Goal: Complete application form: Complete application form

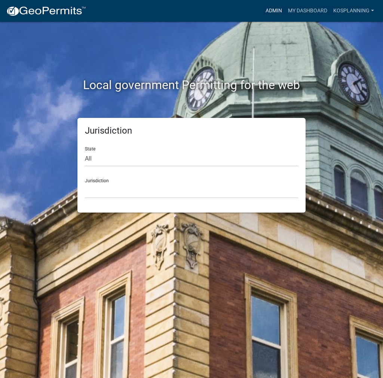
click at [277, 10] on link "Admin" at bounding box center [274, 11] width 22 height 14
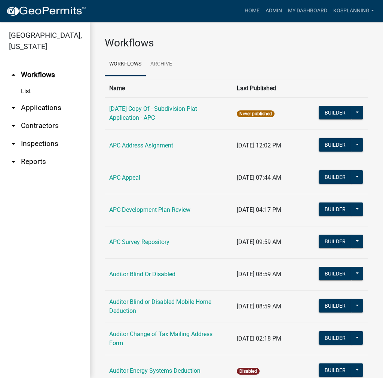
click at [38, 128] on link "arrow_drop_down Contractors" at bounding box center [45, 126] width 90 height 18
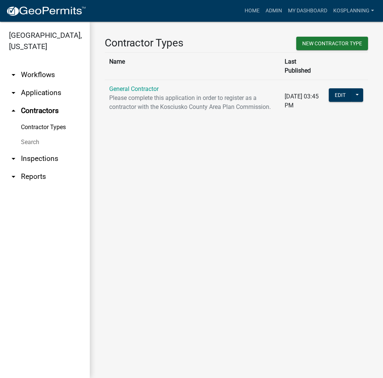
click at [127, 85] on link "General Contractor" at bounding box center [133, 88] width 49 height 7
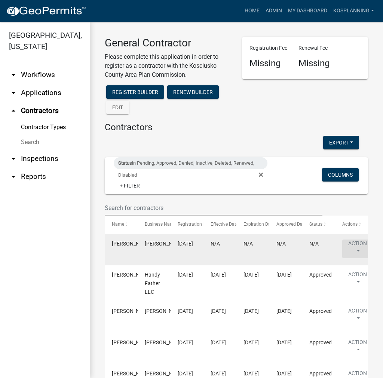
click at [352, 242] on button "Action" at bounding box center [358, 249] width 31 height 19
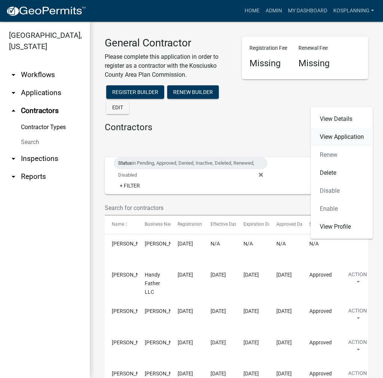
click at [339, 138] on link "View Application" at bounding box center [342, 137] width 62 height 18
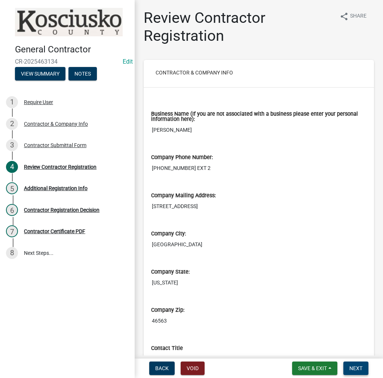
click at [354, 369] on span "Next" at bounding box center [356, 369] width 13 height 6
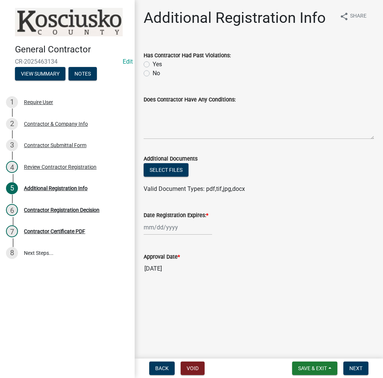
click at [153, 72] on label "No" at bounding box center [156, 73] width 7 height 9
click at [153, 72] on input "No" at bounding box center [155, 71] width 5 height 5
radio input "true"
click at [169, 115] on textarea "Does Contractor Have Any Conditions:" at bounding box center [259, 121] width 231 height 35
type textarea "none"
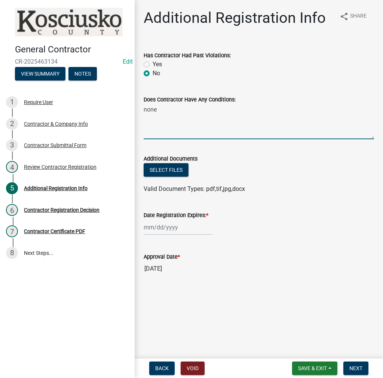
click at [179, 228] on div at bounding box center [178, 227] width 69 height 15
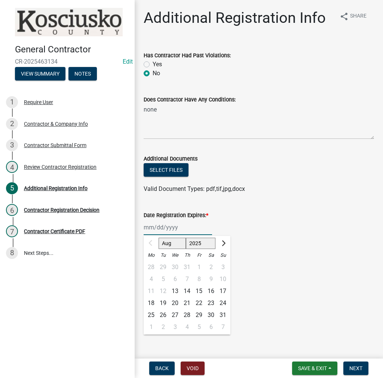
click at [196, 245] on select "2025 2026 2027 2028 2029 2030 2031 2032 2033 2034 2035 2036 2037 2038 2039 2040…" at bounding box center [201, 243] width 30 height 11
select select "2026"
click at [186, 238] on select "2025 2026 2027 2028 2029 2030 2031 2032 2033 2034 2035 2036 2037 2038 2039 2040…" at bounding box center [201, 243] width 30 height 11
click at [187, 291] on div "13" at bounding box center [187, 291] width 12 height 12
type input "[DATE]"
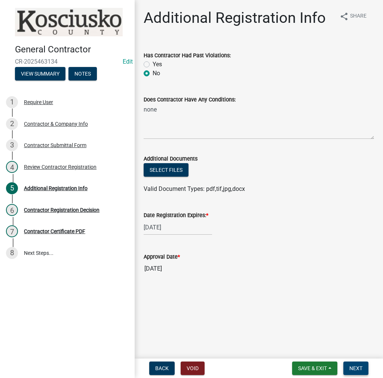
click at [360, 368] on span "Next" at bounding box center [356, 369] width 13 height 6
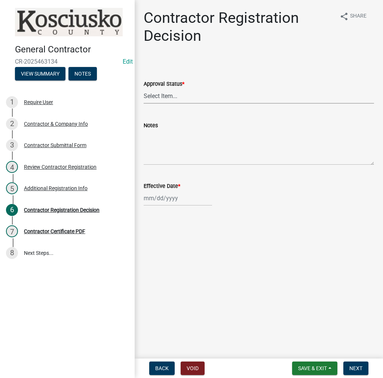
click at [166, 100] on select "Select Item... Approved Denied" at bounding box center [259, 95] width 231 height 15
click at [144, 88] on select "Select Item... Approved Denied" at bounding box center [259, 95] width 231 height 15
select select "8e4351d7-4ebf-4714-a7c9-c8187f00e083"
click at [162, 199] on div at bounding box center [178, 198] width 69 height 15
select select "8"
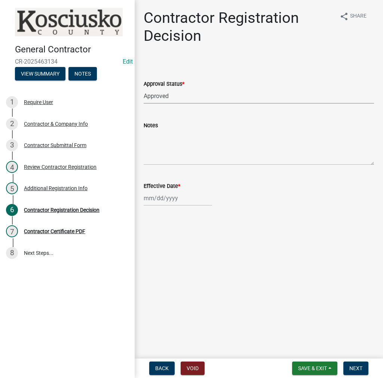
select select "2025"
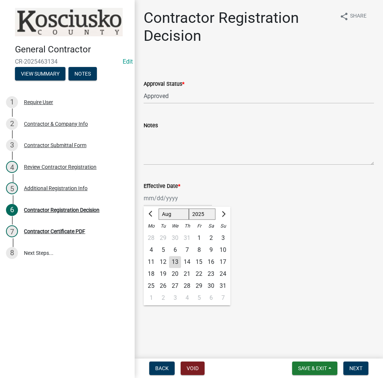
click at [174, 263] on div "13" at bounding box center [175, 262] width 12 height 12
type input "[DATE]"
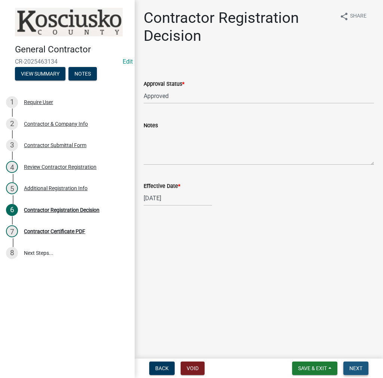
click at [354, 367] on span "Next" at bounding box center [356, 369] width 13 height 6
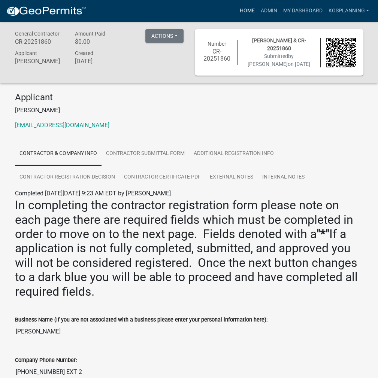
click at [246, 10] on link "Home" at bounding box center [246, 11] width 21 height 14
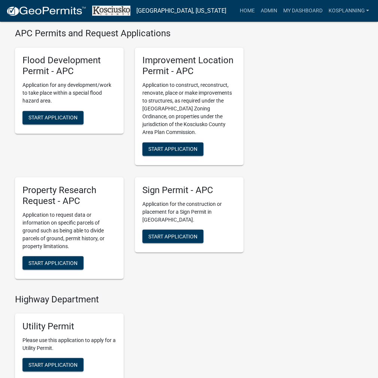
scroll to position [786, 0]
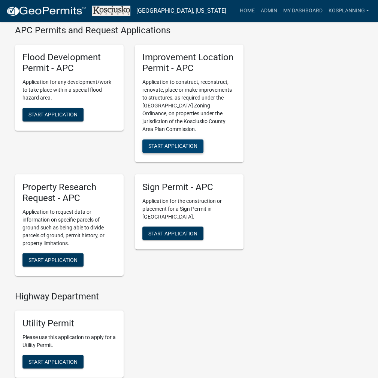
click at [188, 150] on button "Start Application" at bounding box center [172, 145] width 61 height 13
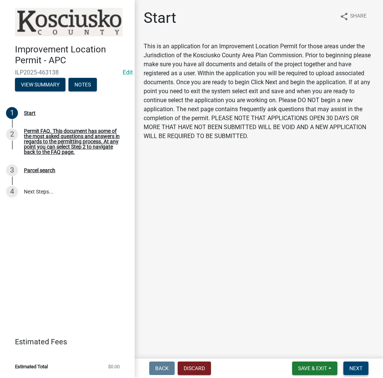
click at [357, 369] on span "Next" at bounding box center [356, 369] width 13 height 6
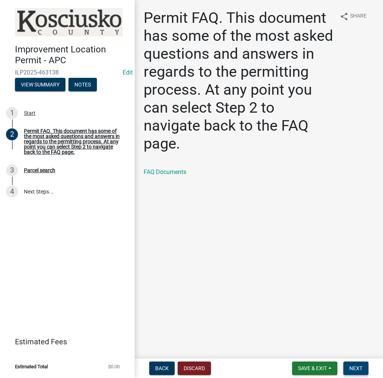
click at [354, 366] on span "Next" at bounding box center [356, 369] width 13 height 6
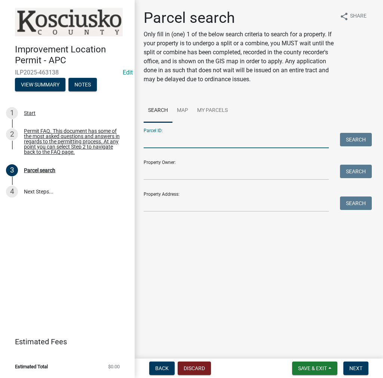
click at [148, 139] on input "Parcel ID:" at bounding box center [236, 140] width 185 height 15
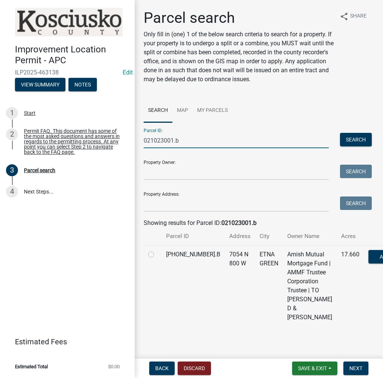
type input "021023001.b"
click at [157, 250] on label at bounding box center [157, 250] width 0 height 0
click at [157, 255] on input "radio" at bounding box center [159, 252] width 5 height 5
radio input "true"
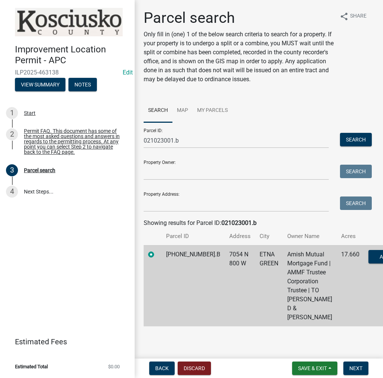
scroll to position [37, 0]
click at [356, 367] on span "Next" at bounding box center [356, 369] width 13 height 6
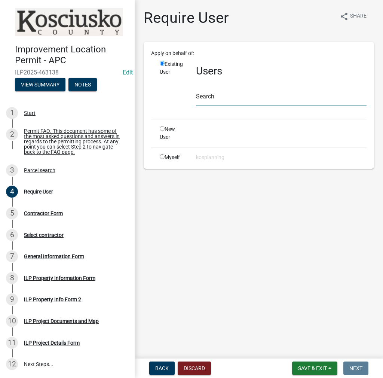
click at [220, 99] on input "text" at bounding box center [281, 98] width 171 height 15
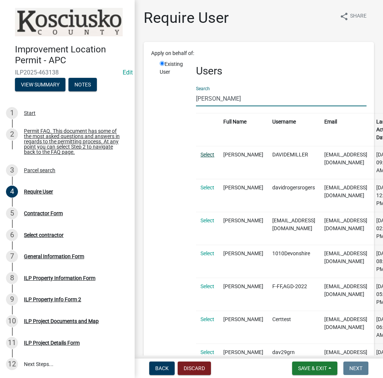
type input "[PERSON_NAME]"
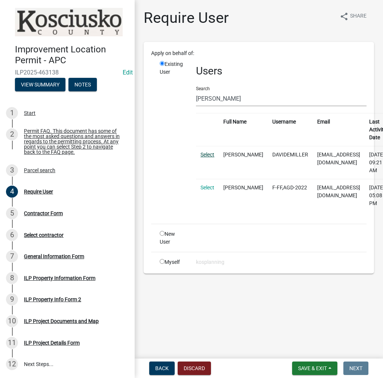
click at [210, 152] on link "Select" at bounding box center [208, 155] width 14 height 6
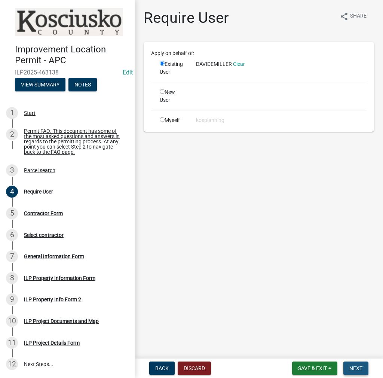
click at [360, 372] on button "Next" at bounding box center [356, 368] width 25 height 13
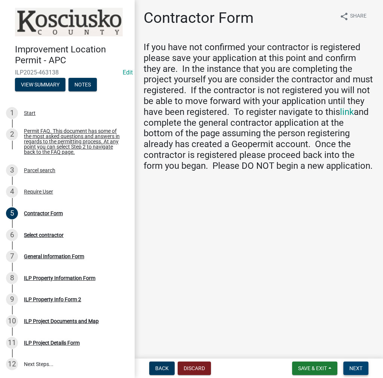
click at [351, 366] on span "Next" at bounding box center [356, 369] width 13 height 6
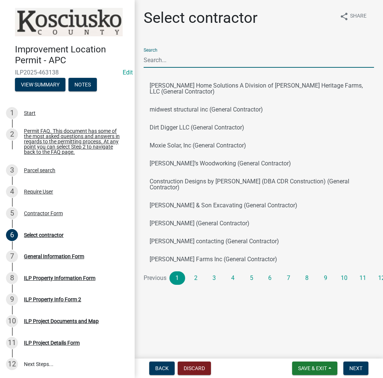
click at [163, 60] on input "Search" at bounding box center [259, 59] width 231 height 15
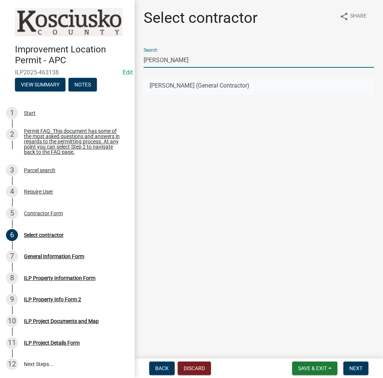
type input "[PERSON_NAME]"
click at [177, 80] on button "[PERSON_NAME] (General Contractor)" at bounding box center [259, 86] width 231 height 18
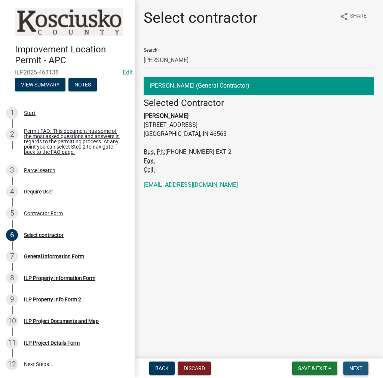
click at [348, 366] on button "Next" at bounding box center [356, 368] width 25 height 13
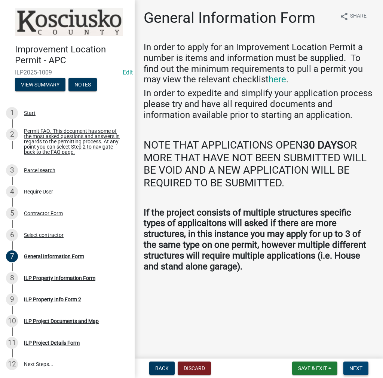
click at [357, 372] on button "Next" at bounding box center [356, 368] width 25 height 13
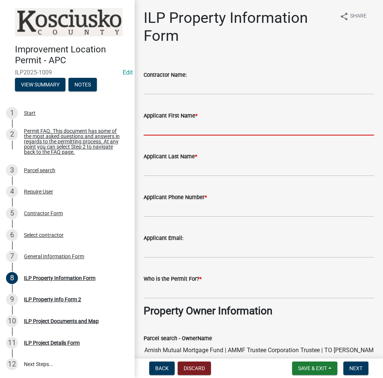
click at [152, 126] on input "Applicant First Name *" at bounding box center [259, 127] width 231 height 15
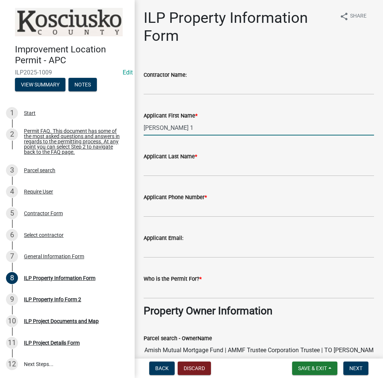
type input "[PERSON_NAME] 1"
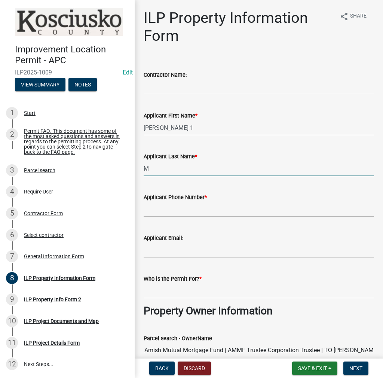
type input "M"
click at [199, 132] on input "[PERSON_NAME] 1" at bounding box center [259, 127] width 231 height 15
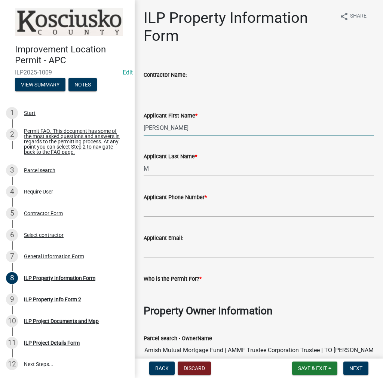
type input "[PERSON_NAME]"
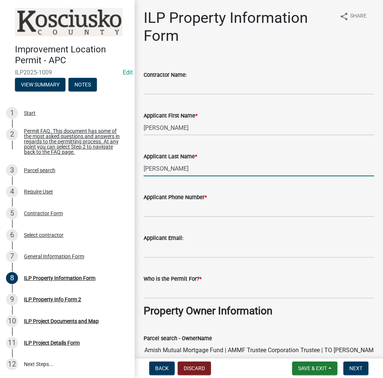
type input "[PERSON_NAME]"
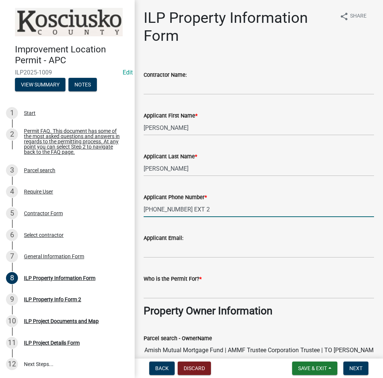
type input "[PHONE_NUMBER] EXT 2"
click at [164, 291] on input "Who is the Permit For? *" at bounding box center [259, 291] width 231 height 15
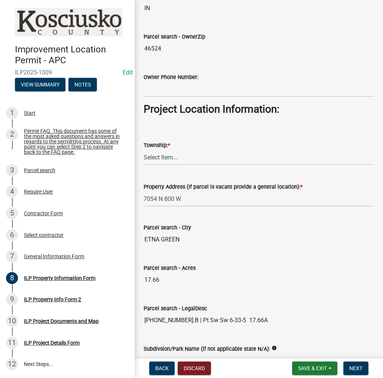
scroll to position [487, 0]
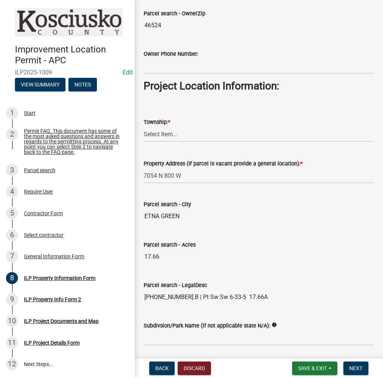
type input "[PERSON_NAME]"
click at [166, 128] on select "Select Item... [PERSON_NAME] - Elkhart Co Clay Etna [GEOGRAPHIC_DATA][PERSON_NA…" at bounding box center [259, 134] width 231 height 15
click at [144, 127] on select "Select Item... [PERSON_NAME] - Elkhart Co Clay Etna [GEOGRAPHIC_DATA][PERSON_NA…" at bounding box center [259, 134] width 231 height 15
select select "623f0b17-7363-4465-a52b-804bbc121c6a"
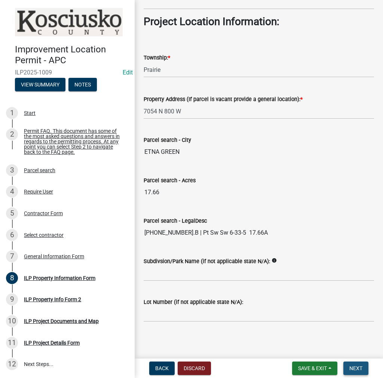
click at [352, 367] on span "Next" at bounding box center [356, 369] width 13 height 6
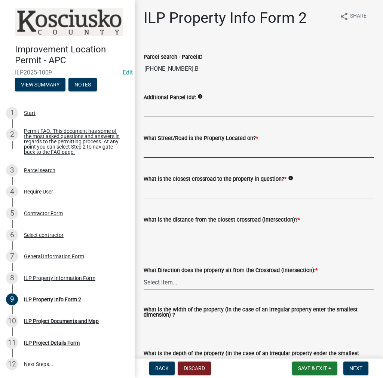
click at [164, 153] on input "What Street/Road is the Property Located on? *" at bounding box center [259, 150] width 231 height 15
type input "800 W"
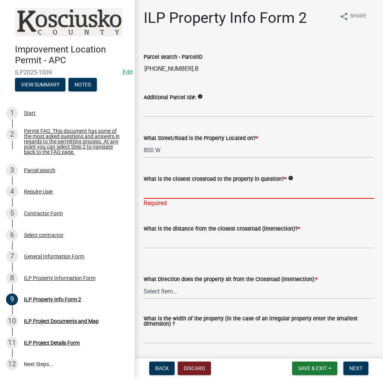
click at [175, 190] on input "What is the closest crossroad to the property in question? *" at bounding box center [259, 191] width 231 height 15
type input "750 N"
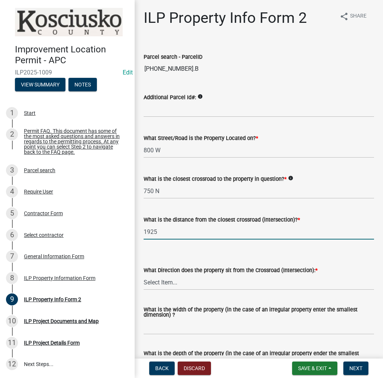
type input "1925"
select select "30cad654-0079-4cbe-a349-097ae71a5774"
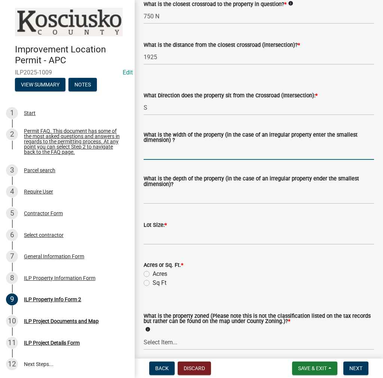
scroll to position [225, 0]
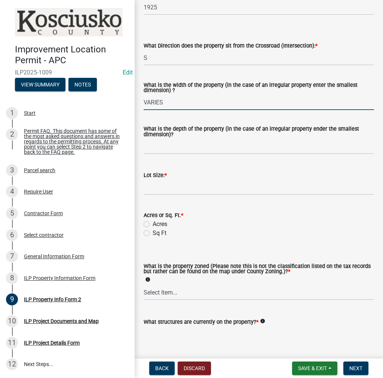
type input "VARIES"
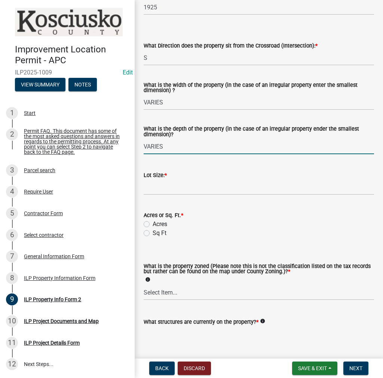
type input "VARIES"
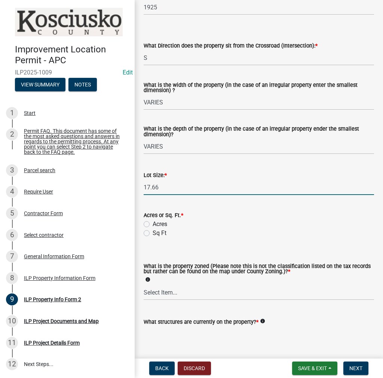
type input "17.66"
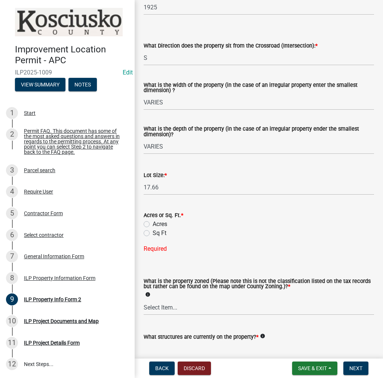
click at [153, 224] on label "Acres" at bounding box center [160, 224] width 15 height 9
click at [153, 224] on input "Acres" at bounding box center [155, 222] width 5 height 5
radio input "true"
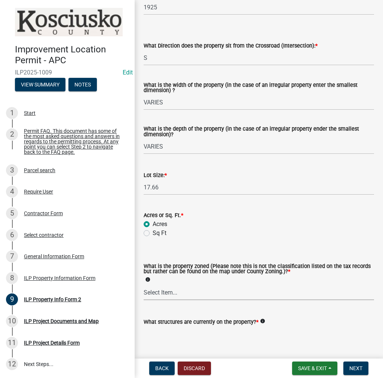
click at [166, 298] on select "Select Item... Agricultural Agricultural 2 Commercial Environmental Industrial …" at bounding box center [259, 292] width 231 height 15
click at [144, 285] on select "Select Item... Agricultural Agricultural 2 Commercial Environmental Industrial …" at bounding box center [259, 292] width 231 height 15
select select "ea119d11-e52e-4559-b746-af06211fe819"
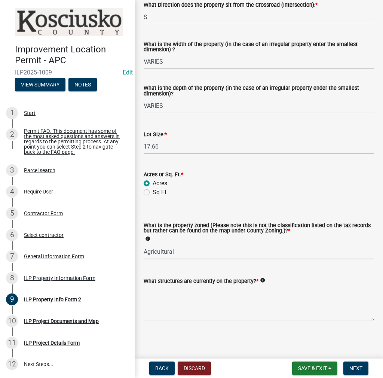
scroll to position [266, 0]
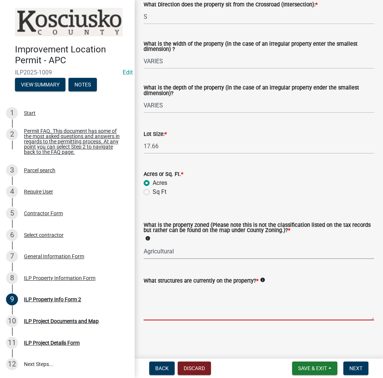
click at [162, 292] on textarea "What structures are currently on the property? *" at bounding box center [259, 302] width 231 height 35
type textarea "RESIDENCE & 3 CONFINEMENTS"
click at [356, 370] on span "Next" at bounding box center [356, 369] width 13 height 6
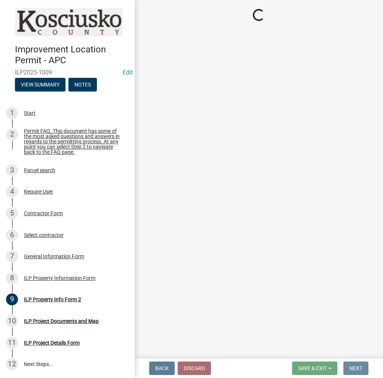
scroll to position [0, 0]
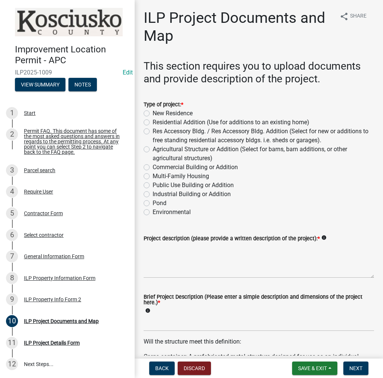
click at [153, 148] on label "Agricultural Structure or Addition (Select for barns, barn additions, or other …" at bounding box center [264, 154] width 222 height 18
click at [153, 148] on input "Agricultural Structure or Addition (Select for barns, barn additions, or other …" at bounding box center [155, 147] width 5 height 5
radio input "true"
click at [157, 251] on textarea "Project description (please provide a written description of the project): *" at bounding box center [259, 260] width 231 height 35
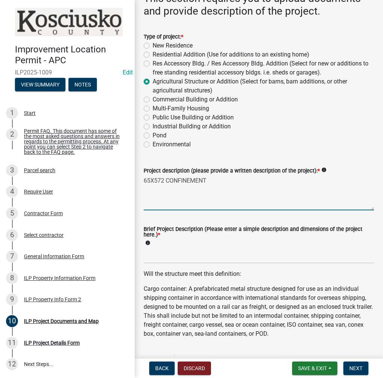
scroll to position [150, 0]
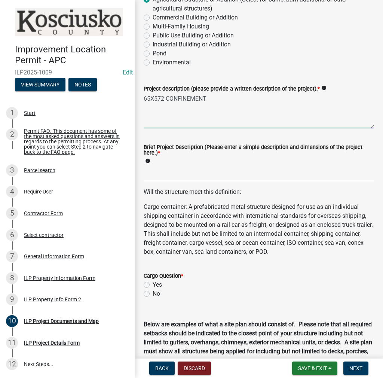
type textarea "65X572 CONFINEMENT"
click at [159, 176] on input "Brief Project Description (Please enter a simple description and dimensions of …" at bounding box center [259, 173] width 231 height 15
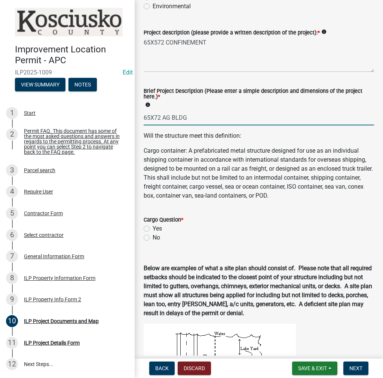
scroll to position [300, 0]
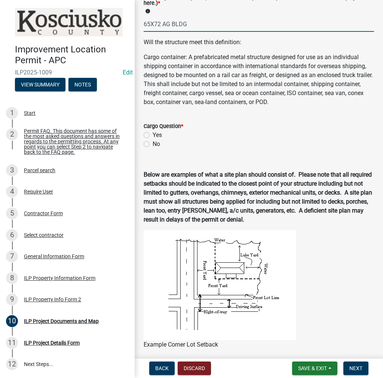
type input "65X72 AG BLDG"
click at [153, 147] on label "No" at bounding box center [156, 144] width 7 height 9
click at [153, 145] on input "No" at bounding box center [155, 142] width 5 height 5
radio input "true"
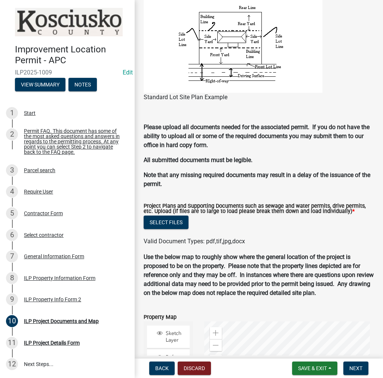
scroll to position [661, 0]
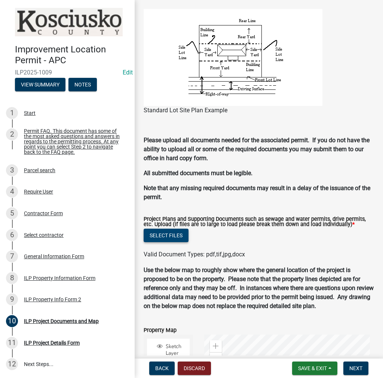
click at [170, 233] on button "Select files" at bounding box center [166, 235] width 45 height 13
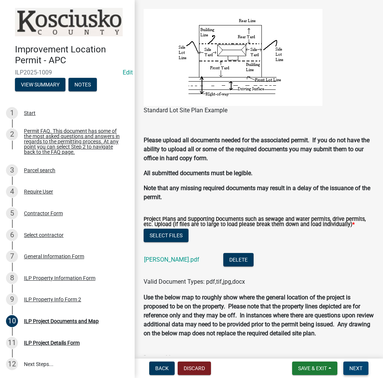
click at [360, 369] on span "Next" at bounding box center [356, 369] width 13 height 6
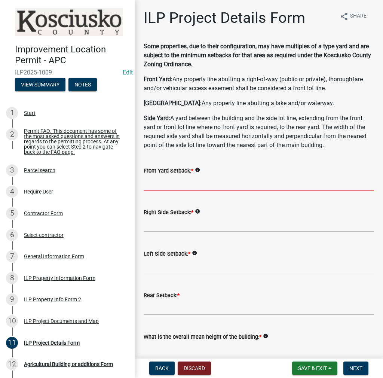
click at [187, 185] on input "text" at bounding box center [259, 182] width 231 height 15
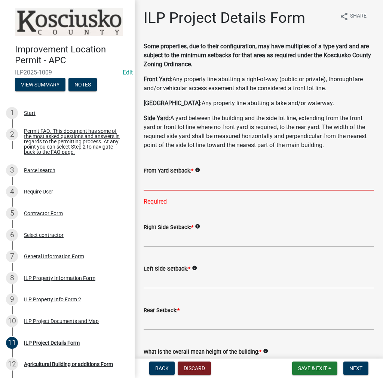
click at [165, 184] on input "text" at bounding box center [259, 182] width 231 height 15
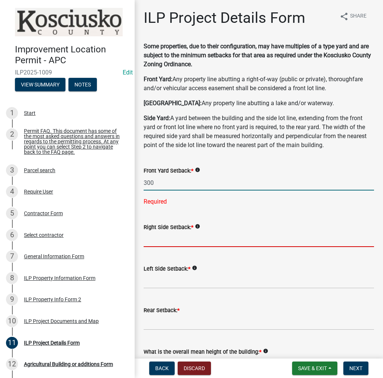
type input "300.0"
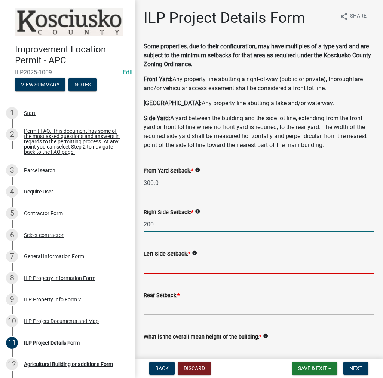
type input "200.0"
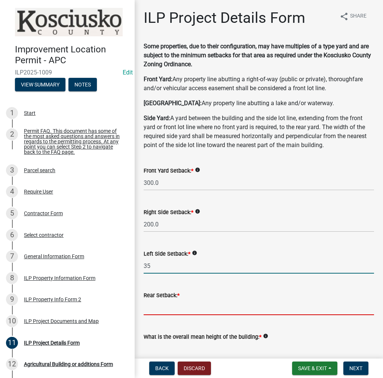
type input "35.0"
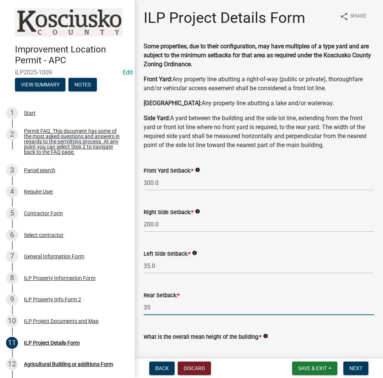
type input "35.0"
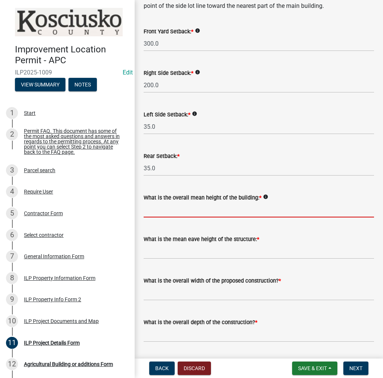
scroll to position [151, 0]
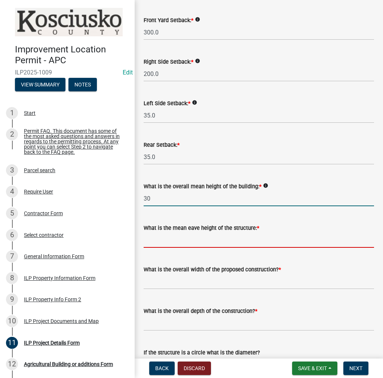
type input "30.0"
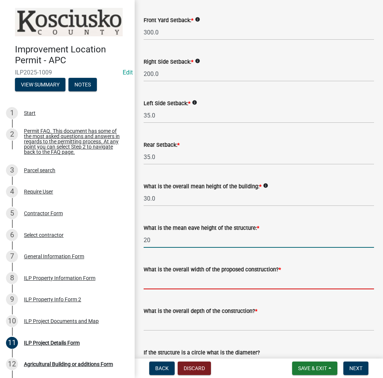
type input "20.0"
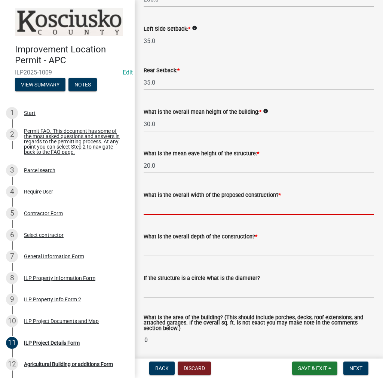
scroll to position [263, 0]
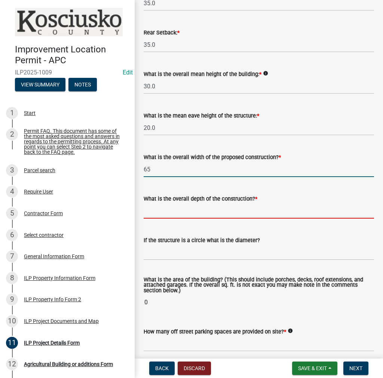
type input "65.00"
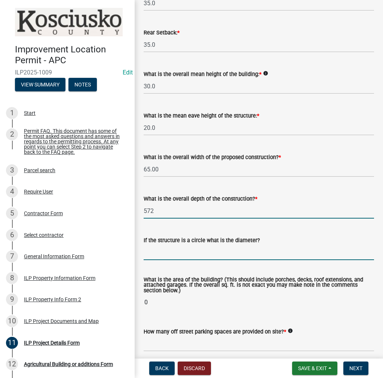
type input "572.00"
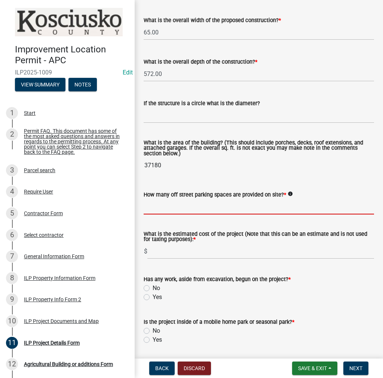
scroll to position [413, 0]
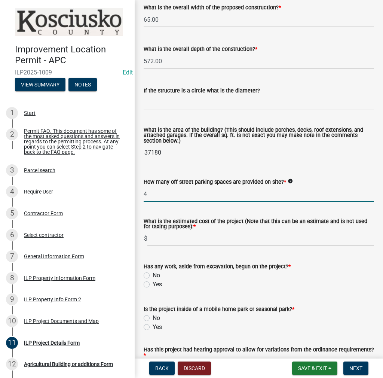
type input "4"
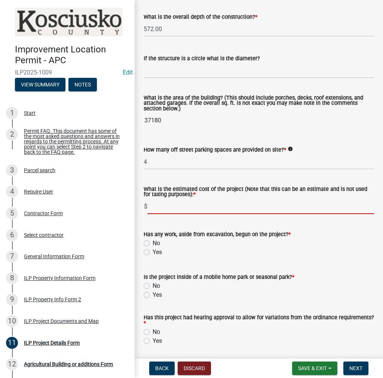
scroll to position [488, 0]
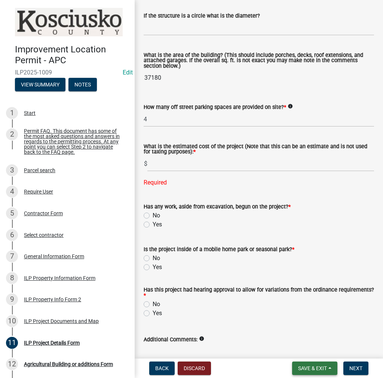
click at [300, 370] on span "Save & Exit" at bounding box center [312, 369] width 29 height 6
click at [294, 330] on button "Save" at bounding box center [308, 331] width 60 height 18
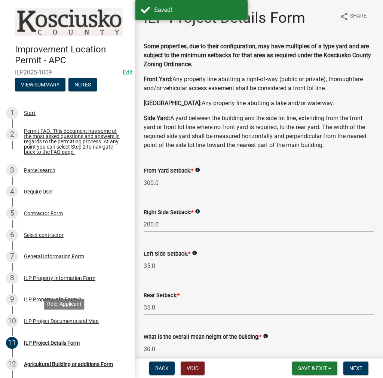
click at [57, 324] on div "ILP Project Documents and Map" at bounding box center [61, 321] width 75 height 5
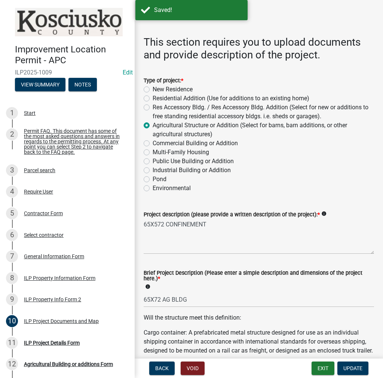
scroll to position [37, 0]
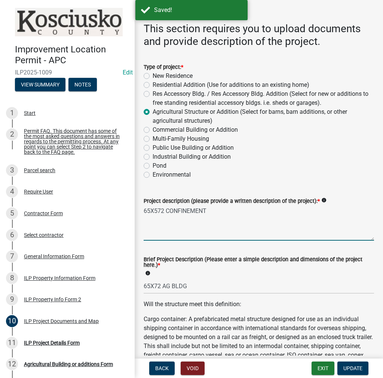
click at [222, 211] on textarea "65X572 CONFINEMENT" at bounding box center [259, 223] width 231 height 35
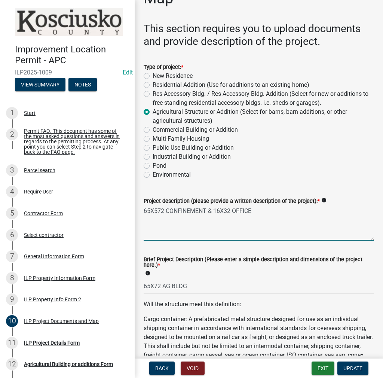
type textarea "65X572 CONFINEMENT & 16X32 OFFICE"
click at [161, 286] on input "65X72 AG BLDG" at bounding box center [259, 286] width 231 height 15
type input "65X604 AG BLDG"
click at [278, 210] on textarea "65X572 CONFINEMENT & 16X32 OFFICE" at bounding box center [259, 223] width 231 height 35
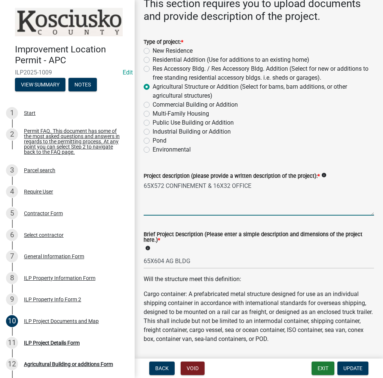
scroll to position [75, 0]
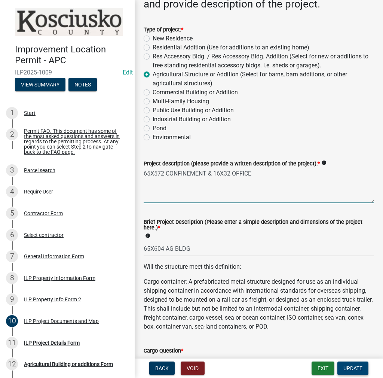
click at [358, 369] on span "Update" at bounding box center [353, 369] width 19 height 6
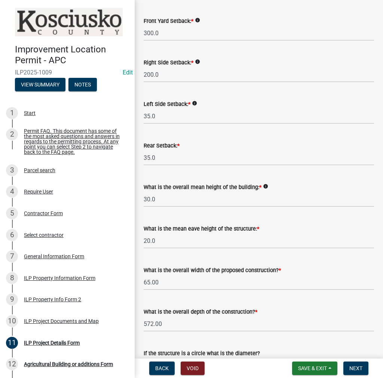
scroll to position [0, 0]
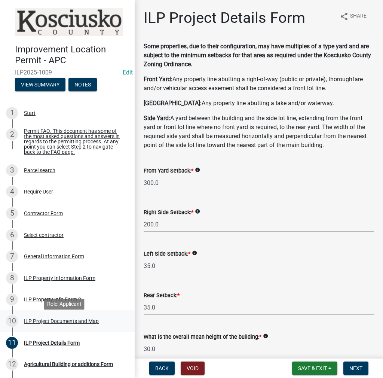
click at [28, 322] on div "ILP Project Documents and Map" at bounding box center [61, 321] width 75 height 5
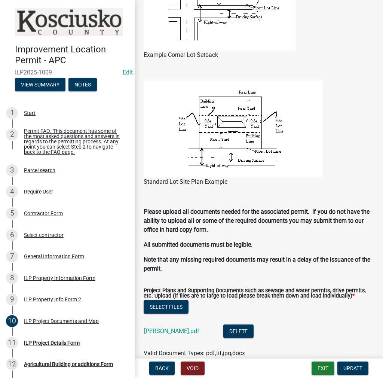
scroll to position [712, 0]
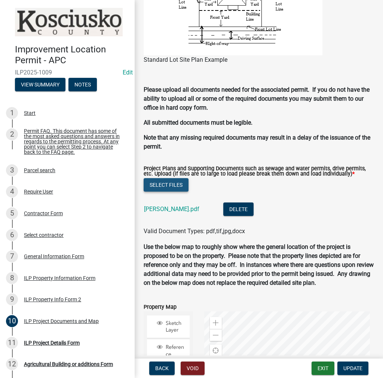
click at [171, 187] on button "Select files" at bounding box center [166, 184] width 45 height 13
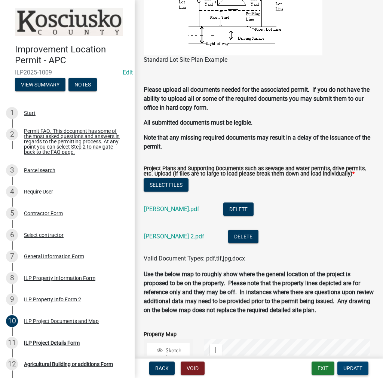
click at [356, 371] on span "Update" at bounding box center [353, 369] width 19 height 6
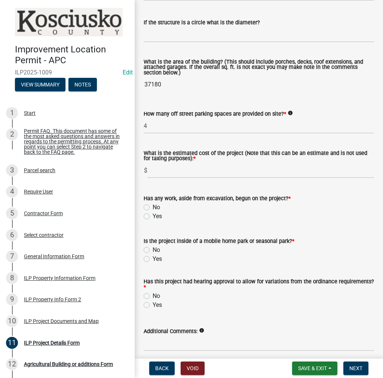
scroll to position [512, 0]
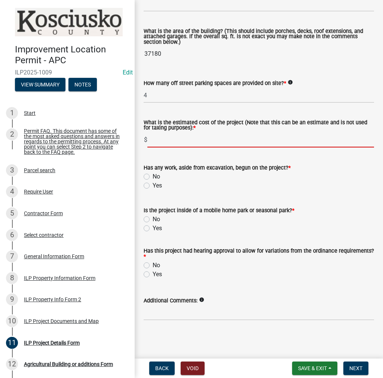
click at [177, 139] on input "text" at bounding box center [261, 139] width 227 height 15
type input "750000"
click at [153, 177] on label "No" at bounding box center [156, 176] width 7 height 9
click at [153, 177] on input "No" at bounding box center [155, 174] width 5 height 5
radio input "true"
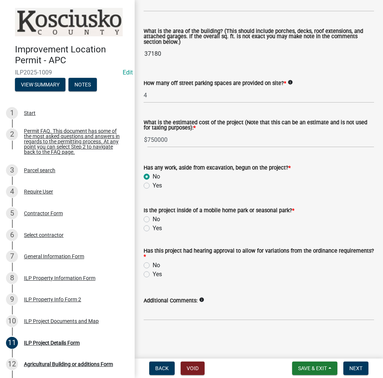
click at [153, 220] on label "No" at bounding box center [156, 219] width 7 height 9
click at [153, 220] on input "No" at bounding box center [155, 217] width 5 height 5
radio input "true"
click at [153, 267] on label "No" at bounding box center [156, 265] width 7 height 9
click at [153, 266] on input "No" at bounding box center [155, 263] width 5 height 5
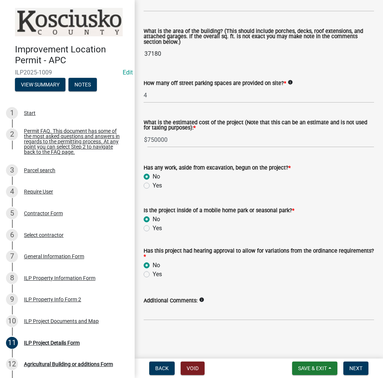
radio input "true"
click at [358, 369] on span "Next" at bounding box center [356, 369] width 13 height 6
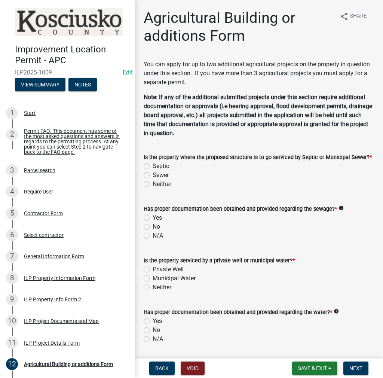
click at [153, 164] on label "Septic" at bounding box center [161, 166] width 16 height 9
click at [153, 164] on input "Septic" at bounding box center [155, 164] width 5 height 5
radio input "true"
click at [153, 216] on label "Yes" at bounding box center [157, 217] width 9 height 9
click at [153, 216] on input "Yes" at bounding box center [155, 215] width 5 height 5
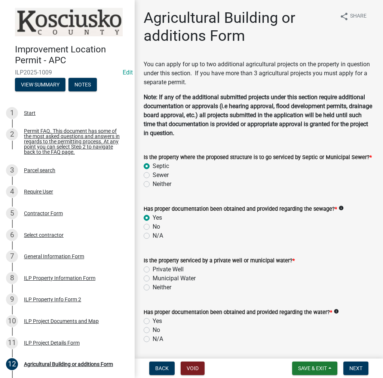
radio input "true"
click at [153, 270] on label "Private Well" at bounding box center [168, 269] width 31 height 9
click at [153, 270] on input "Private Well" at bounding box center [155, 267] width 5 height 5
radio input "true"
click at [153, 322] on label "Yes" at bounding box center [157, 321] width 9 height 9
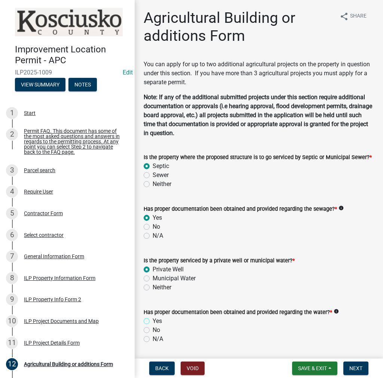
click at [153, 322] on input "Yes" at bounding box center [155, 319] width 5 height 5
radio input "true"
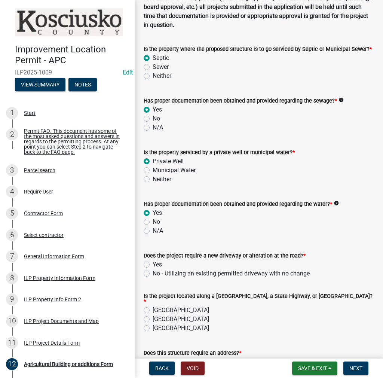
scroll to position [112, 0]
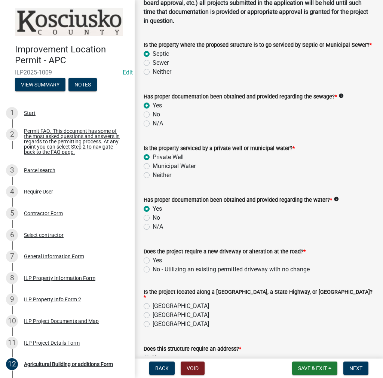
click at [153, 270] on label "No - Utilizing an existing permitted driveway with no change" at bounding box center [231, 269] width 157 height 9
click at [153, 270] on input "No - Utilizing an existing permitted driveway with no change" at bounding box center [155, 267] width 5 height 5
radio input "true"
click at [153, 304] on label "[GEOGRAPHIC_DATA]" at bounding box center [181, 306] width 57 height 9
click at [153, 304] on input "[GEOGRAPHIC_DATA]" at bounding box center [155, 304] width 5 height 5
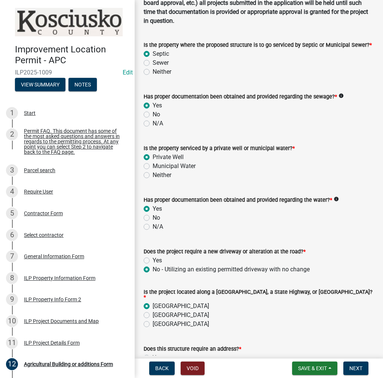
radio input "true"
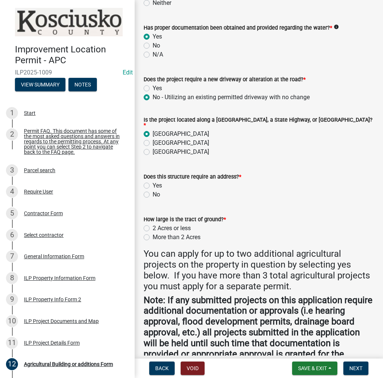
scroll to position [300, 0]
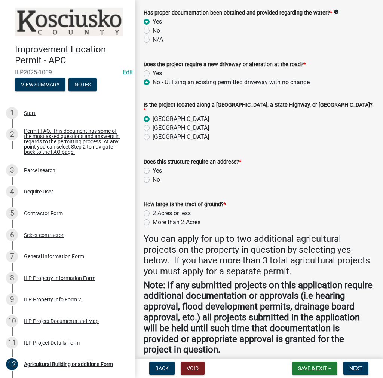
click at [153, 175] on label "No" at bounding box center [156, 179] width 7 height 9
click at [153, 175] on input "No" at bounding box center [155, 177] width 5 height 5
radio input "true"
click at [153, 219] on label "More than 2 Acres" at bounding box center [177, 222] width 48 height 9
click at [153, 219] on input "More than 2 Acres" at bounding box center [155, 220] width 5 height 5
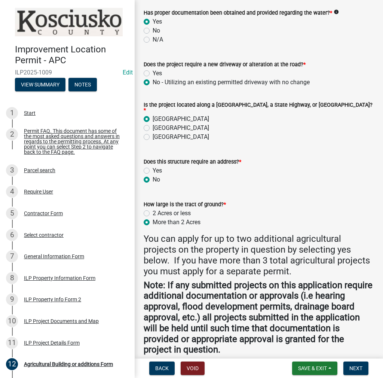
radio input "true"
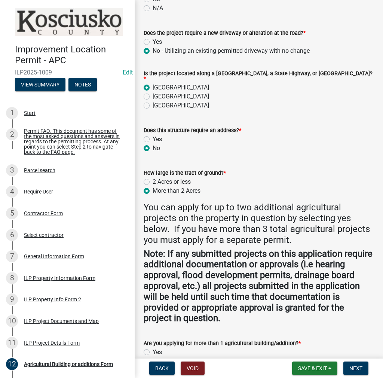
scroll to position [383, 0]
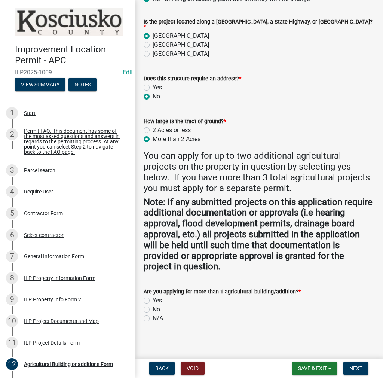
click at [153, 297] on label "Yes" at bounding box center [157, 300] width 9 height 9
click at [153, 297] on input "Yes" at bounding box center [155, 298] width 5 height 5
radio input "true"
click at [355, 369] on span "Next" at bounding box center [356, 369] width 13 height 6
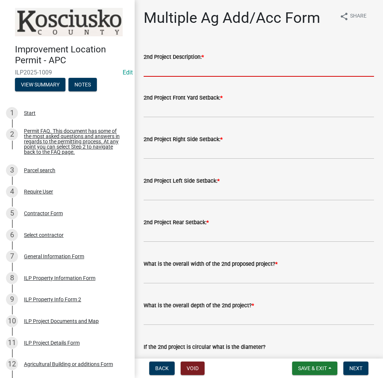
click at [169, 70] on input "2nd Project Description: *" at bounding box center [259, 68] width 231 height 15
type input "16X32 OFFICE"
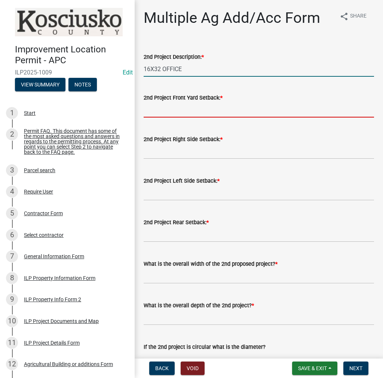
click at [164, 113] on input "text" at bounding box center [259, 109] width 231 height 15
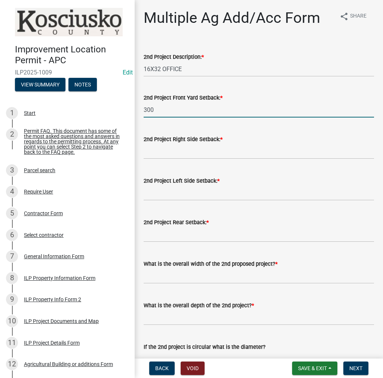
type input "300"
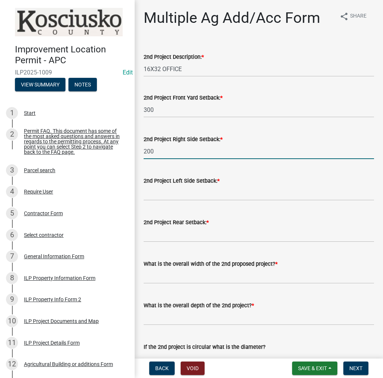
type input "200"
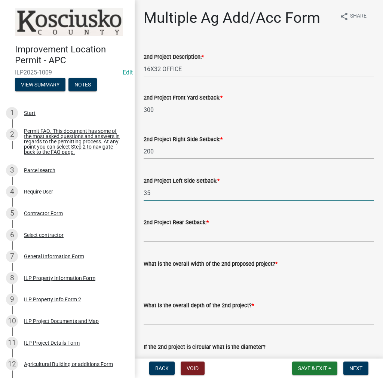
type input "35"
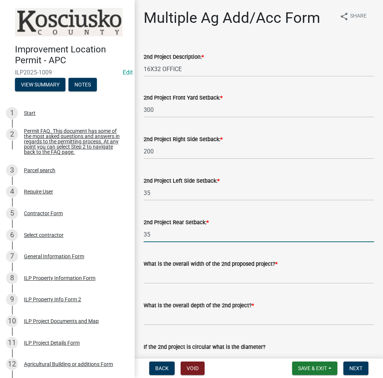
type input "35"
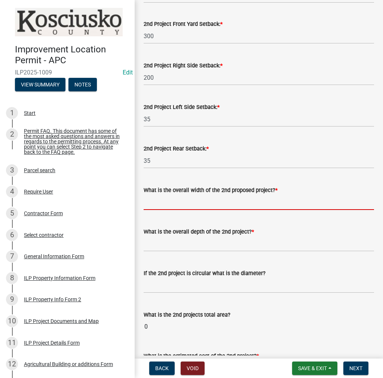
scroll to position [112, 0]
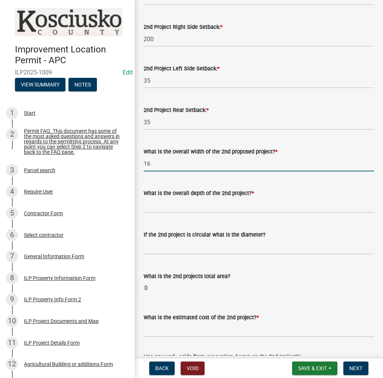
type input "16"
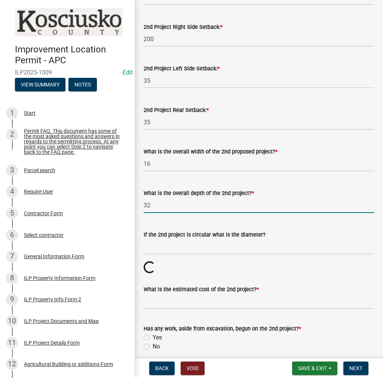
type input "32"
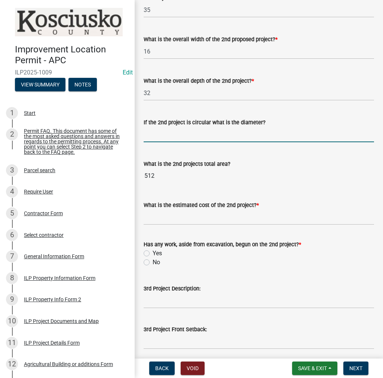
scroll to position [300, 0]
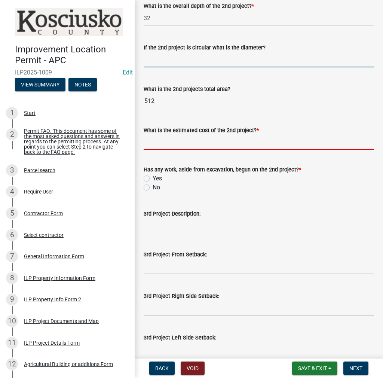
click at [179, 145] on input "What is the estimated cost of the 2nd project? *" at bounding box center [259, 142] width 231 height 15
type input "0"
click at [153, 187] on label "No" at bounding box center [156, 187] width 7 height 9
click at [153, 187] on input "No" at bounding box center [155, 185] width 5 height 5
radio input "true"
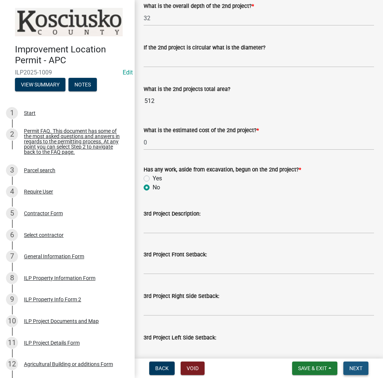
click at [351, 366] on span "Next" at bounding box center [356, 369] width 13 height 6
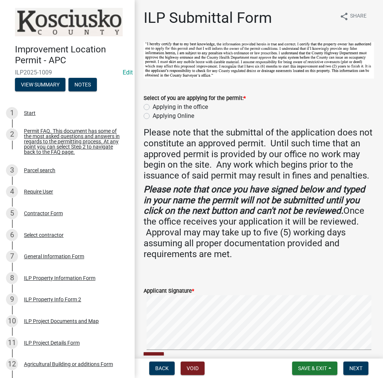
click at [153, 105] on label "Applying in the office" at bounding box center [180, 107] width 55 height 9
click at [153, 105] on input "Applying in the office" at bounding box center [155, 105] width 5 height 5
radio input "true"
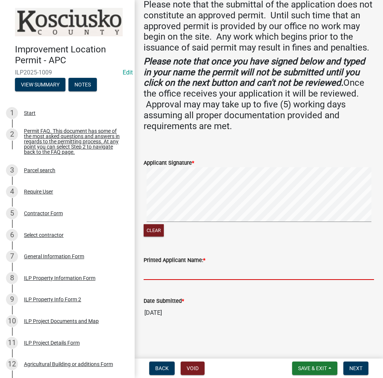
click at [163, 277] on input "Printed Applicant Name: *" at bounding box center [259, 272] width 231 height 15
type input "[PERSON_NAME]"
click at [354, 366] on span "Next" at bounding box center [356, 369] width 13 height 6
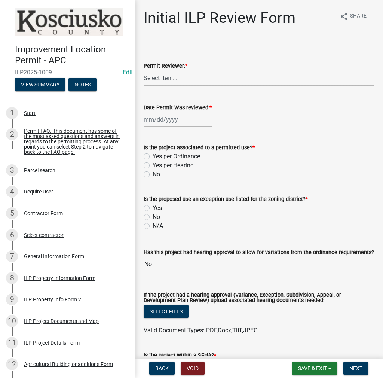
click at [168, 74] on select "Select Item... MMS LT AT CS [PERSON_NAME]" at bounding box center [259, 77] width 231 height 15
click at [144, 70] on select "Select Item... MMS LT AT CS [PERSON_NAME]" at bounding box center [259, 77] width 231 height 15
select select "c872cdc8-ca01-49f1-a213-e4b05fa58cd2"
click at [161, 123] on div at bounding box center [178, 119] width 69 height 15
select select "8"
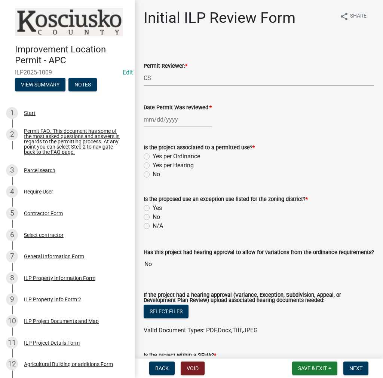
select select "2025"
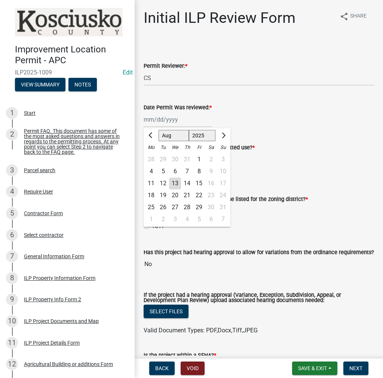
click at [176, 184] on div "13" at bounding box center [175, 184] width 12 height 12
type input "[DATE]"
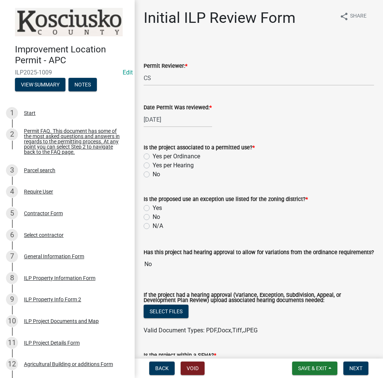
click at [153, 154] on label "Yes per Ordinance" at bounding box center [177, 156] width 48 height 9
click at [153, 154] on input "Yes per Ordinance" at bounding box center [155, 154] width 5 height 5
radio input "true"
click at [151, 217] on div "No" at bounding box center [259, 217] width 231 height 9
click at [150, 219] on div "No" at bounding box center [259, 217] width 231 height 9
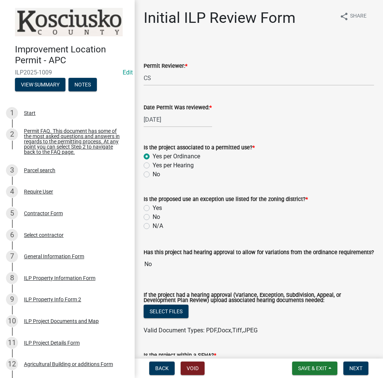
click at [153, 217] on label "No" at bounding box center [156, 217] width 7 height 9
click at [153, 217] on input "No" at bounding box center [155, 215] width 5 height 5
radio input "true"
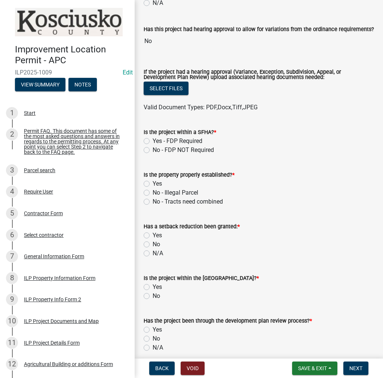
scroll to position [262, 0]
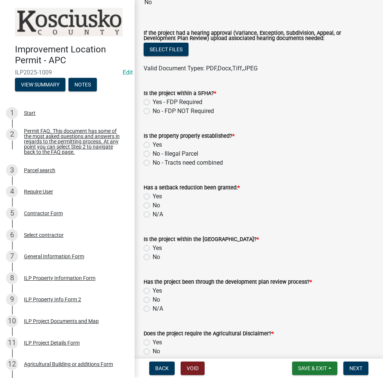
click at [153, 109] on label "No - FDP NOT Required" at bounding box center [183, 111] width 61 height 9
click at [153, 109] on input "No - FDP NOT Required" at bounding box center [155, 109] width 5 height 5
radio input "true"
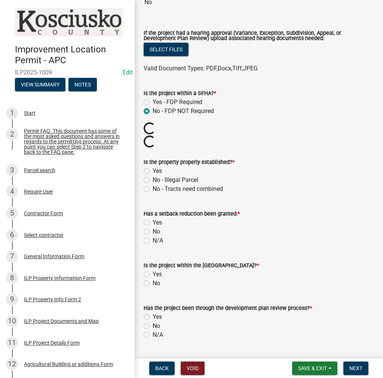
drag, startPoint x: 148, startPoint y: 168, endPoint x: 146, endPoint y: 175, distance: 7.3
click at [153, 168] on label "Yes" at bounding box center [157, 171] width 9 height 9
click at [153, 168] on input "Yes" at bounding box center [155, 169] width 5 height 5
radio input "true"
click at [153, 230] on label "No" at bounding box center [156, 231] width 7 height 9
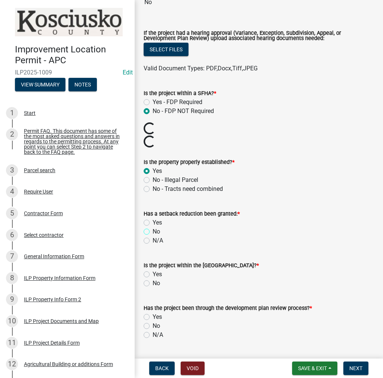
click at [153, 230] on input "No" at bounding box center [155, 229] width 5 height 5
radio input "true"
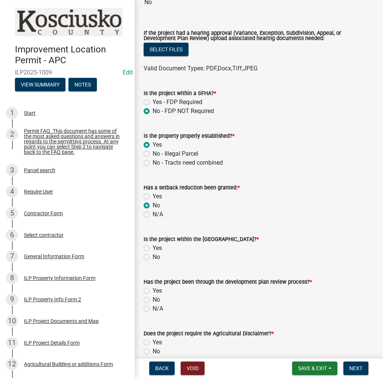
click at [153, 257] on label "No" at bounding box center [156, 257] width 7 height 9
click at [153, 257] on input "No" at bounding box center [155, 255] width 5 height 5
radio input "true"
click at [153, 300] on label "No" at bounding box center [156, 299] width 7 height 9
click at [153, 300] on input "No" at bounding box center [155, 297] width 5 height 5
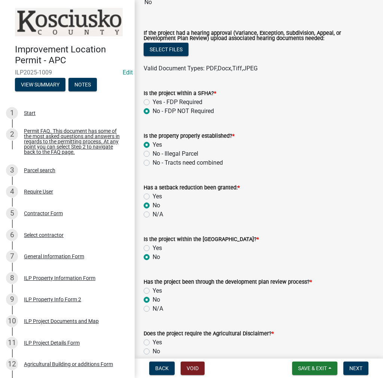
radio input "true"
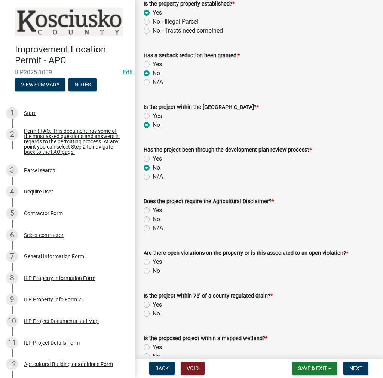
scroll to position [412, 0]
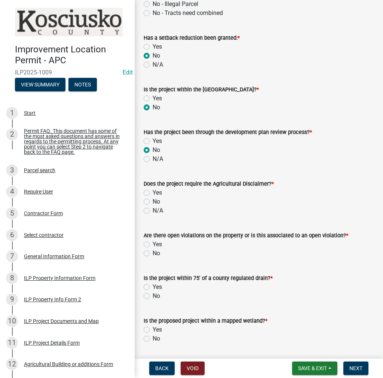
click at [153, 211] on label "N/A" at bounding box center [158, 210] width 10 height 9
click at [153, 211] on input "N/A" at bounding box center [155, 208] width 5 height 5
radio input "true"
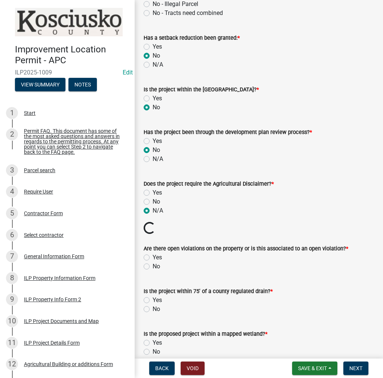
scroll to position [487, 0]
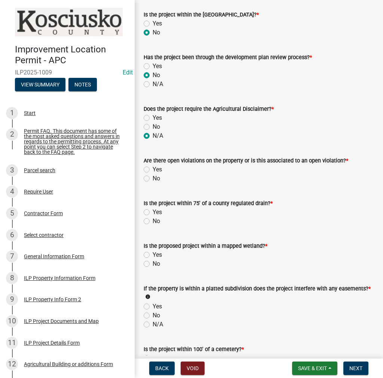
click at [153, 180] on label "No" at bounding box center [156, 178] width 7 height 9
click at [153, 179] on input "No" at bounding box center [155, 176] width 5 height 5
radio input "true"
click at [148, 218] on div "No" at bounding box center [259, 221] width 231 height 9
click at [153, 223] on label "No" at bounding box center [156, 221] width 7 height 9
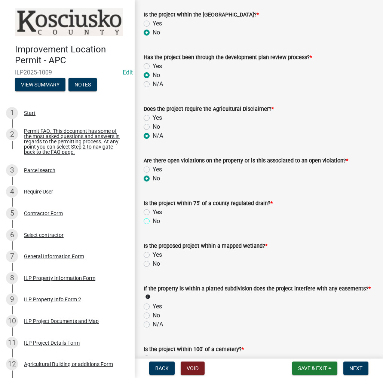
click at [153, 222] on input "No" at bounding box center [155, 219] width 5 height 5
radio input "true"
click at [153, 264] on label "No" at bounding box center [156, 264] width 7 height 9
click at [153, 264] on input "No" at bounding box center [155, 262] width 5 height 5
radio input "true"
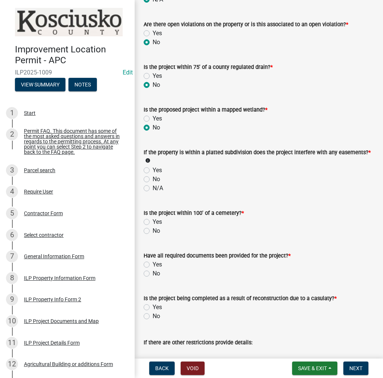
scroll to position [637, 0]
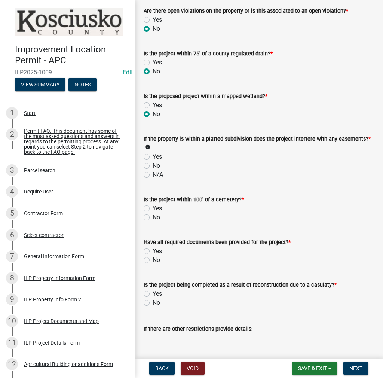
click at [153, 164] on label "No" at bounding box center [156, 165] width 7 height 9
click at [153, 164] on input "No" at bounding box center [155, 163] width 5 height 5
radio input "true"
click at [153, 216] on label "No" at bounding box center [156, 217] width 7 height 9
click at [153, 216] on input "No" at bounding box center [155, 215] width 5 height 5
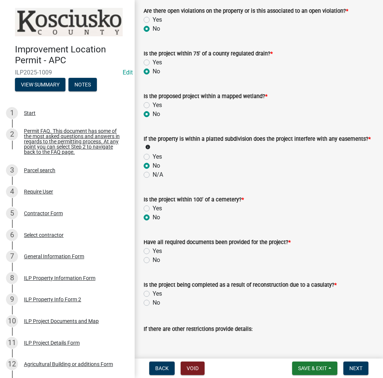
radio input "true"
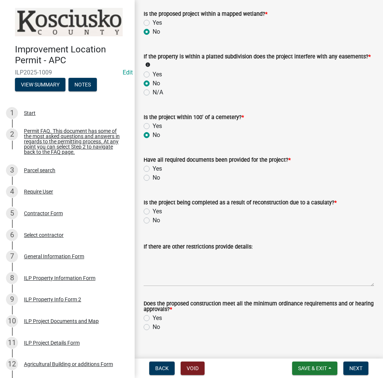
scroll to position [731, 0]
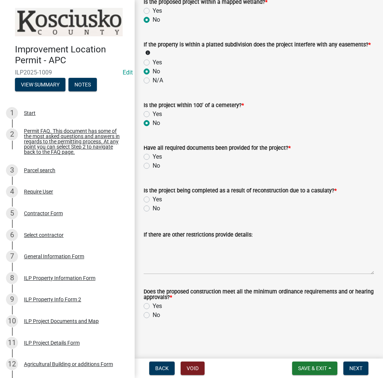
click at [153, 158] on label "Yes" at bounding box center [157, 156] width 9 height 9
click at [153, 157] on input "Yes" at bounding box center [155, 154] width 5 height 5
radio input "true"
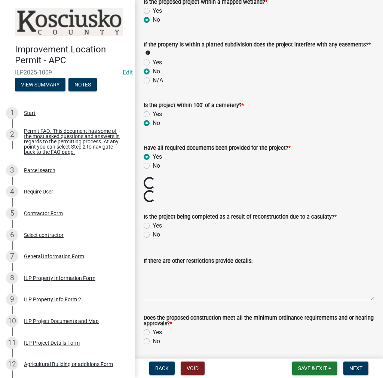
click at [153, 232] on label "No" at bounding box center [156, 234] width 7 height 9
click at [153, 232] on input "No" at bounding box center [155, 232] width 5 height 5
radio input "true"
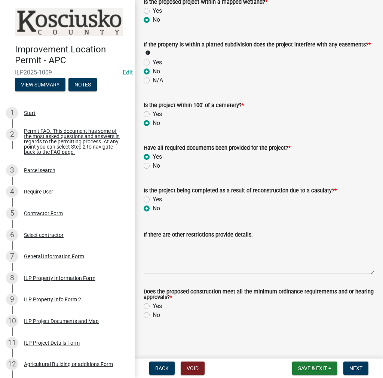
click at [153, 306] on label "Yes" at bounding box center [157, 306] width 9 height 9
click at [153, 306] on input "Yes" at bounding box center [155, 304] width 5 height 5
radio input "true"
click at [349, 367] on button "Next" at bounding box center [356, 368] width 25 height 13
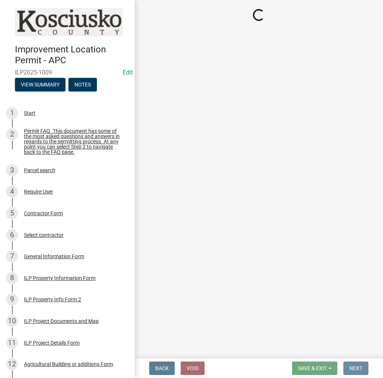
scroll to position [0, 0]
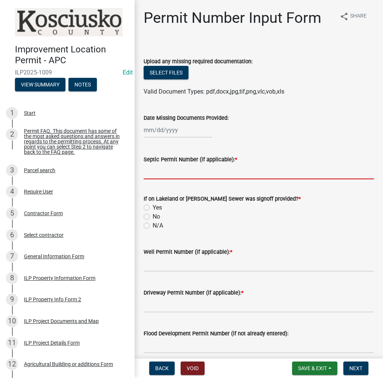
click at [168, 171] on input "Septic Permit Number (if applicable): *" at bounding box center [259, 171] width 231 height 15
type input "LONO"
click at [153, 226] on label "N/A" at bounding box center [158, 225] width 10 height 9
click at [153, 226] on input "N/A" at bounding box center [155, 223] width 5 height 5
radio input "true"
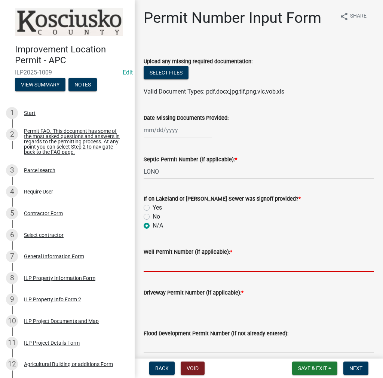
click at [157, 257] on input "Well Permit Number (if applicable): *" at bounding box center [259, 264] width 231 height 15
type input "LONO"
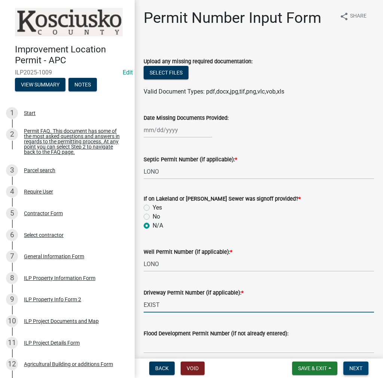
type input "EXIST"
click at [361, 371] on span "Next" at bounding box center [356, 369] width 13 height 6
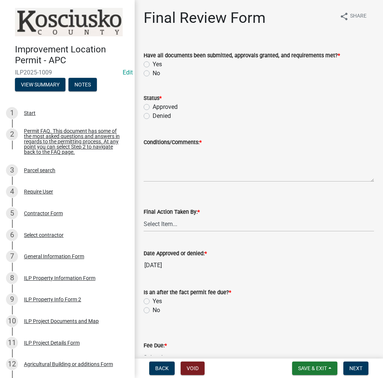
click at [145, 60] on div "Yes" at bounding box center [259, 64] width 231 height 9
click at [153, 65] on label "Yes" at bounding box center [157, 64] width 9 height 9
click at [153, 65] on input "Yes" at bounding box center [155, 62] width 5 height 5
radio input "true"
click at [153, 106] on label "Approved" at bounding box center [165, 107] width 25 height 9
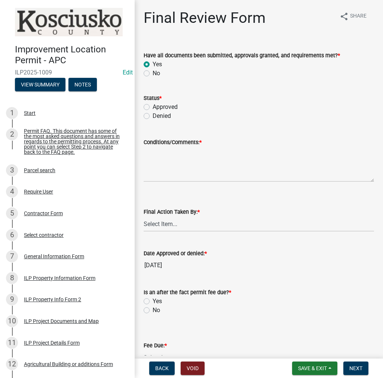
click at [153, 106] on input "Approved" at bounding box center [155, 105] width 5 height 5
radio input "true"
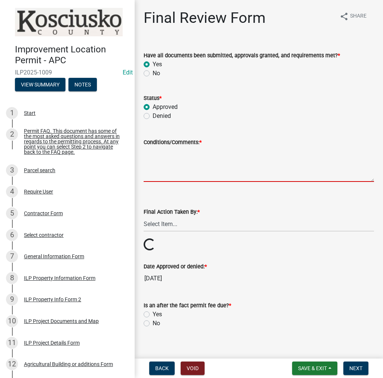
click at [168, 170] on textarea "Conditions/Comments: *" at bounding box center [259, 164] width 231 height 35
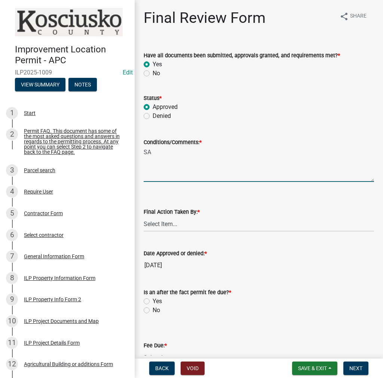
type textarea "S"
type textarea "AS PRESENTED"
drag, startPoint x: 166, startPoint y: 222, endPoint x: 172, endPoint y: 230, distance: 9.6
click at [166, 222] on select "Select Item... MMS LT AT CS [PERSON_NAME]" at bounding box center [259, 223] width 231 height 15
click at [144, 216] on select "Select Item... MMS LT AT CS [PERSON_NAME]" at bounding box center [259, 223] width 231 height 15
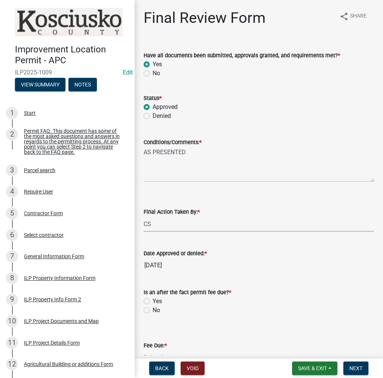
select select "c872cdc8-ca01-49f1-a213-e4b05fa58cd2"
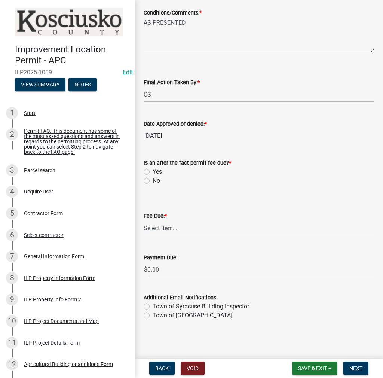
click at [153, 181] on label "No" at bounding box center [156, 180] width 7 height 9
click at [153, 181] on input "No" at bounding box center [155, 178] width 5 height 5
radio input "true"
drag, startPoint x: 175, startPoint y: 228, endPoint x: 178, endPoint y: 235, distance: 7.6
click at [175, 228] on select "Select Item... N/A $10.00 $25.00 $125.00 $250 $500 $500 + $10.00 for every 10 s…" at bounding box center [259, 228] width 231 height 15
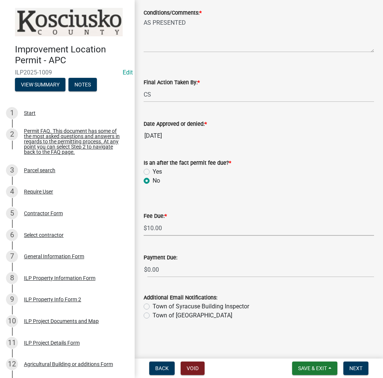
click at [144, 236] on select "Select Item... N/A $10.00 $25.00 $125.00 $250 $500 $500 + $10.00 for every 10 s…" at bounding box center [259, 228] width 231 height 15
select select "6f482d1d-eb35-47e6-92b0-143404755581"
click at [357, 369] on span "Next" at bounding box center [356, 369] width 13 height 6
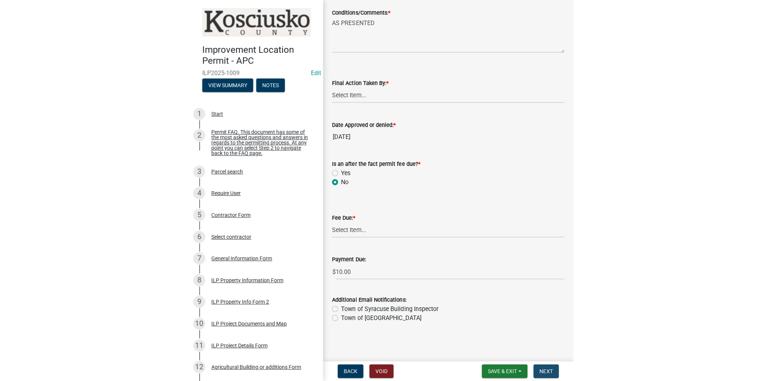
scroll to position [0, 0]
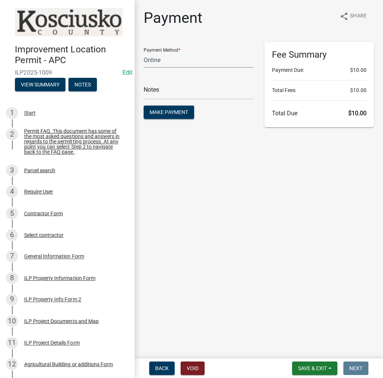
click at [172, 63] on select "Credit Card POS Check Cash Online" at bounding box center [199, 59] width 110 height 15
select select "1: 0"
click at [144, 52] on select "Credit Card POS Check Cash Online" at bounding box center [199, 59] width 110 height 15
click at [158, 89] on input "text" at bounding box center [199, 91] width 110 height 15
type input "5516"
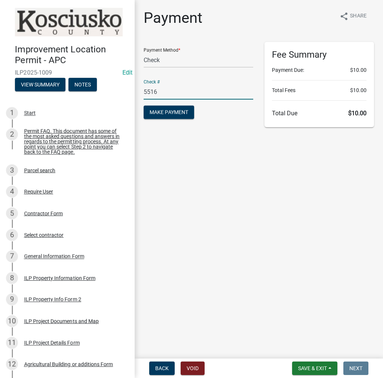
click at [144, 106] on button "Make Payment" at bounding box center [169, 112] width 51 height 13
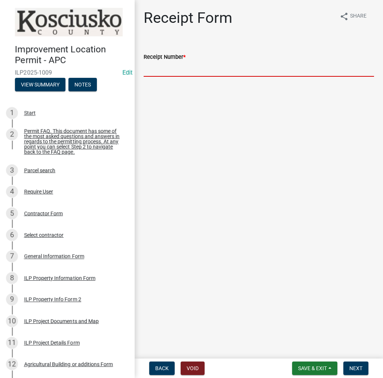
click at [169, 69] on input "Receipt Number *" at bounding box center [259, 68] width 231 height 15
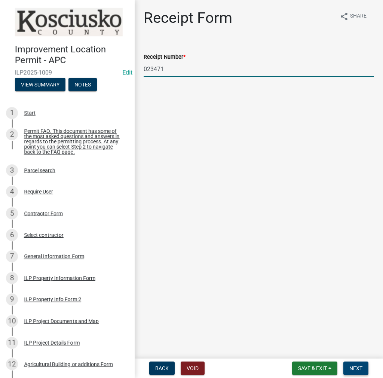
type input "023471"
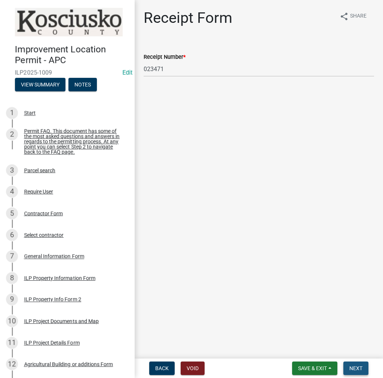
click at [363, 367] on button "Next" at bounding box center [356, 368] width 25 height 13
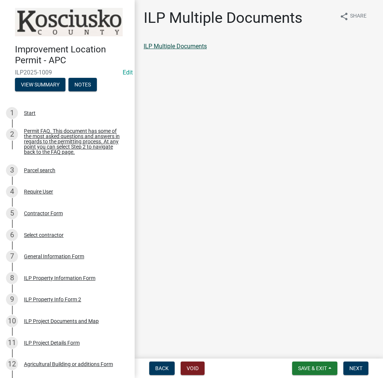
click at [184, 47] on link "ILP Multiple Documents" at bounding box center [175, 46] width 63 height 7
click at [351, 367] on span "Next" at bounding box center [356, 369] width 13 height 6
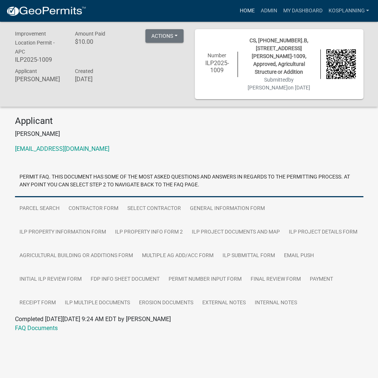
click at [246, 10] on link "Home" at bounding box center [246, 11] width 21 height 14
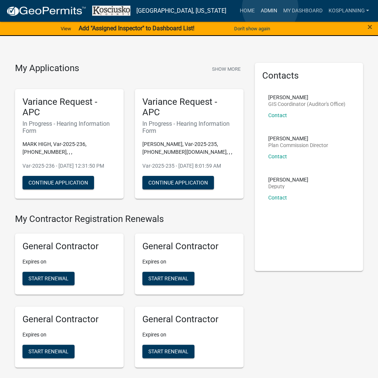
click at [270, 8] on link "Admin" at bounding box center [268, 11] width 22 height 14
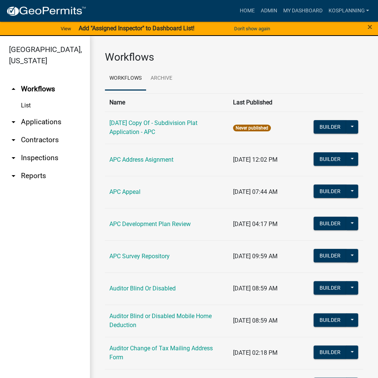
click at [39, 143] on link "arrow_drop_down Contractors" at bounding box center [45, 140] width 90 height 18
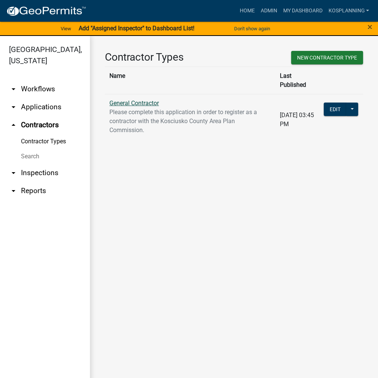
click at [134, 100] on link "General Contractor" at bounding box center [133, 103] width 49 height 7
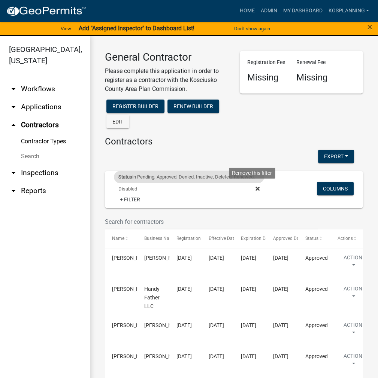
click at [252, 188] on fa-icon at bounding box center [255, 189] width 7 height 12
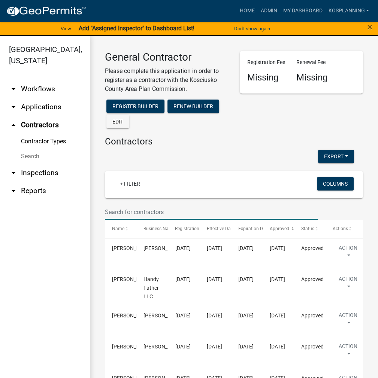
click at [125, 206] on input "text" at bounding box center [211, 211] width 213 height 15
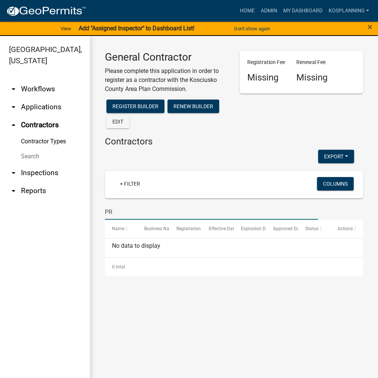
type input "P"
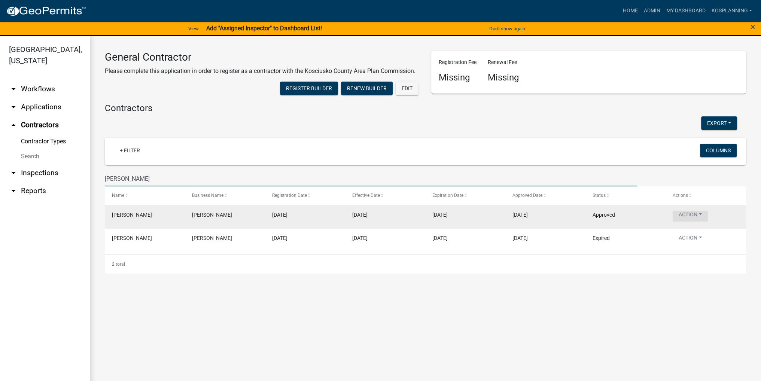
type input "[PERSON_NAME]"
click at [383, 216] on button "Action" at bounding box center [690, 216] width 35 height 11
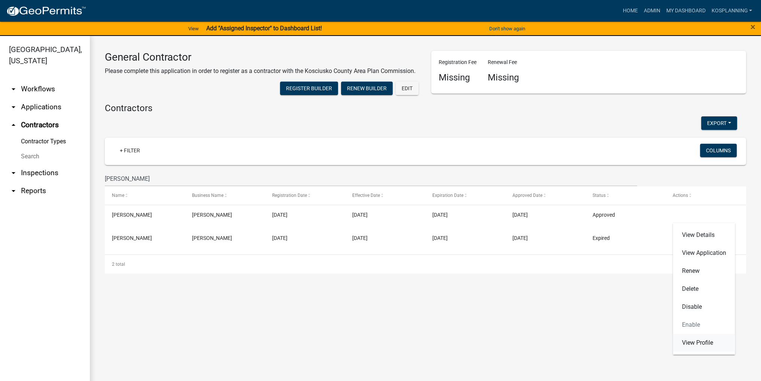
click at [383, 342] on link "View Profile" at bounding box center [704, 343] width 62 height 18
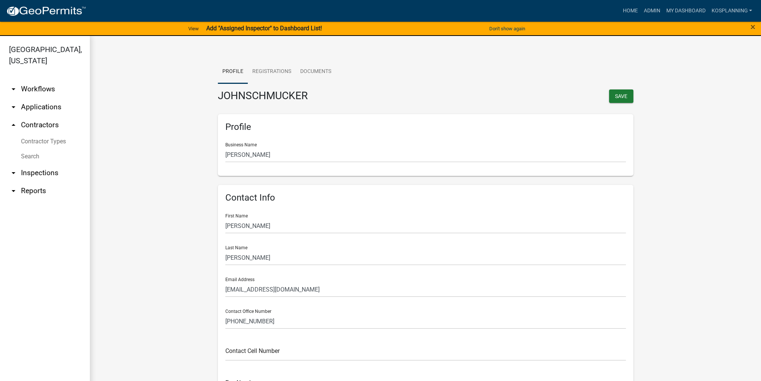
click at [58, 144] on link "Contractor Types" at bounding box center [45, 141] width 90 height 15
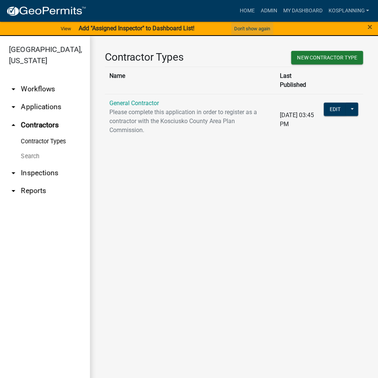
click at [250, 27] on button "Don't show again" at bounding box center [252, 28] width 42 height 12
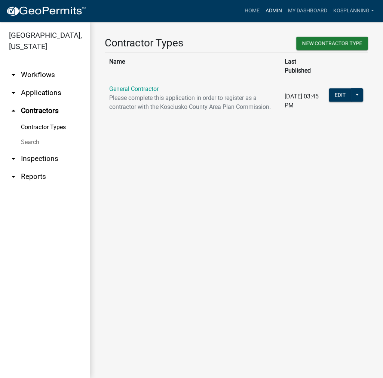
click at [273, 12] on link "Admin" at bounding box center [274, 11] width 22 height 14
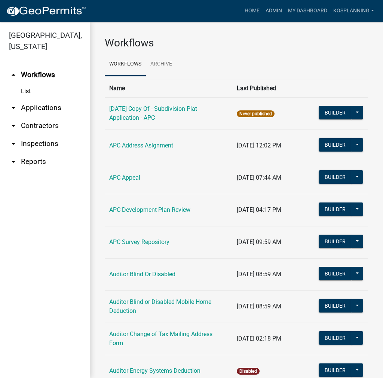
click at [54, 109] on link "arrow_drop_down Applications" at bounding box center [45, 108] width 90 height 18
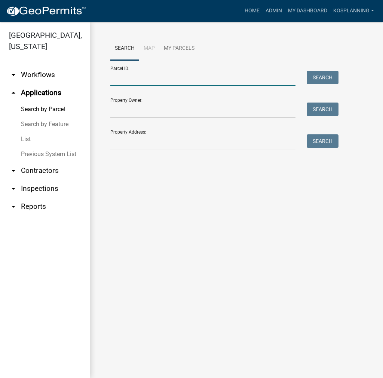
click at [160, 81] on input "Parcel ID:" at bounding box center [202, 78] width 185 height 15
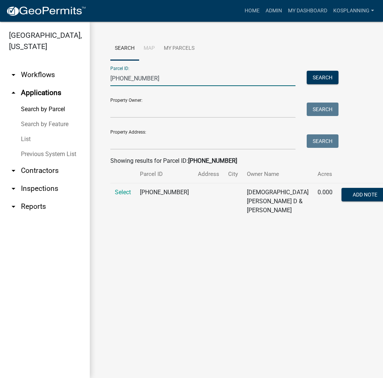
click at [118, 197] on td "Select" at bounding box center [122, 202] width 25 height 36
click at [119, 196] on span "Select" at bounding box center [123, 192] width 16 height 7
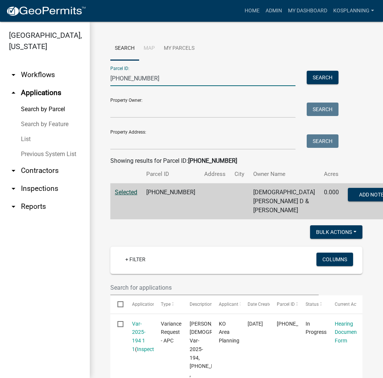
drag, startPoint x: 157, startPoint y: 78, endPoint x: 93, endPoint y: 76, distance: 63.3
click at [93, 76] on div "Search Map My Parcels Parcel ID: [PHONE_NUMBER] Search Property Owner: Search P…" at bounding box center [237, 384] width 294 height 725
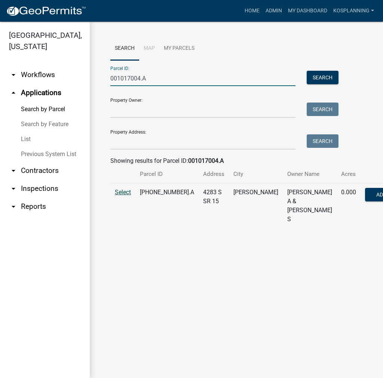
type input "001017004.A"
click at [124, 196] on span "Select" at bounding box center [123, 192] width 16 height 7
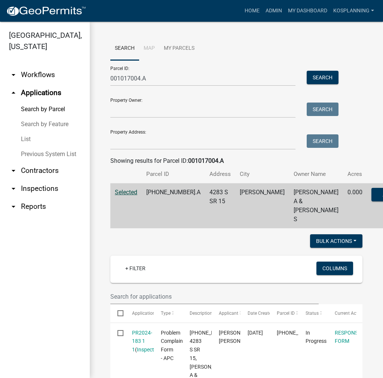
click at [37, 168] on link "arrow_drop_down Contractors" at bounding box center [45, 171] width 90 height 18
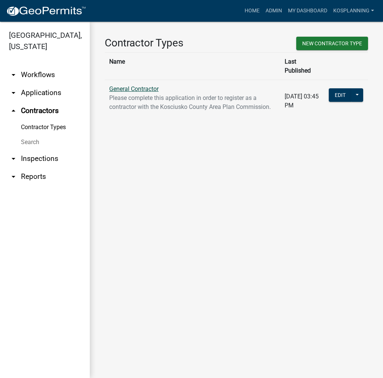
click at [133, 85] on link "General Contractor" at bounding box center [133, 88] width 49 height 7
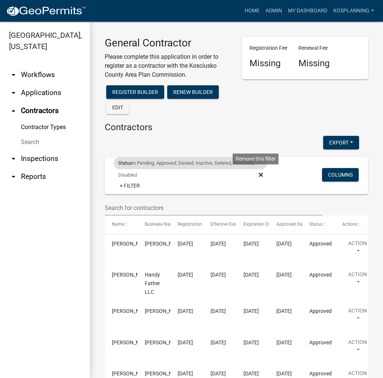
click at [259, 173] on icon at bounding box center [261, 175] width 4 height 6
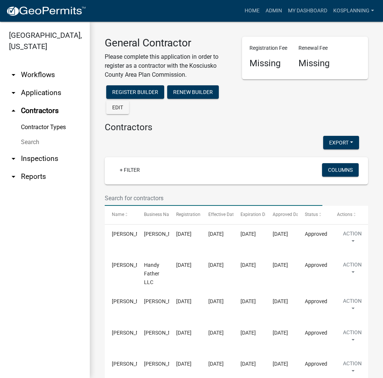
click at [123, 197] on input "text" at bounding box center [214, 198] width 218 height 15
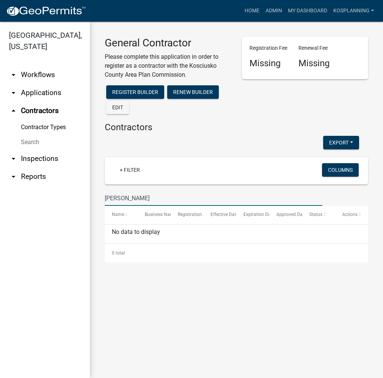
click at [131, 197] on input "[PERSON_NAME]" at bounding box center [214, 198] width 218 height 15
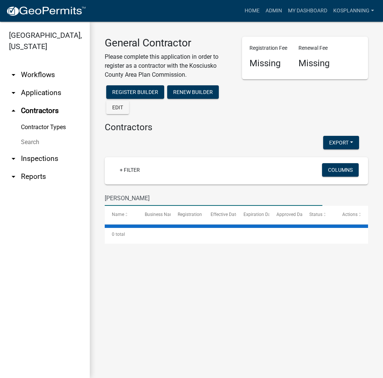
type input "[PERSON_NAME]"
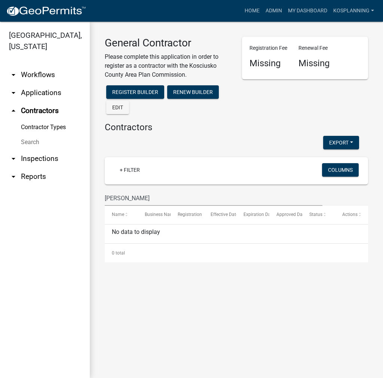
click at [52, 95] on link "arrow_drop_down Applications" at bounding box center [45, 93] width 90 height 18
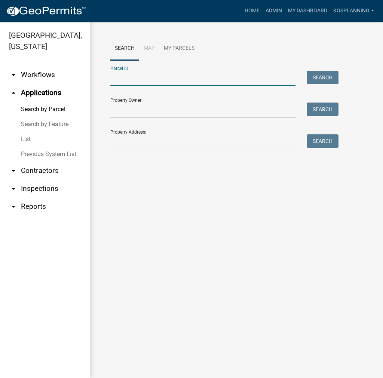
click at [112, 82] on input "Parcel ID:" at bounding box center [202, 78] width 185 height 15
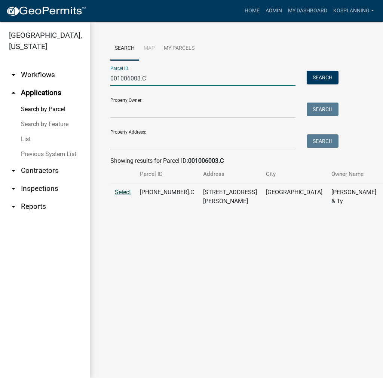
type input "001006003.C"
click at [125, 196] on span "Select" at bounding box center [123, 192] width 16 height 7
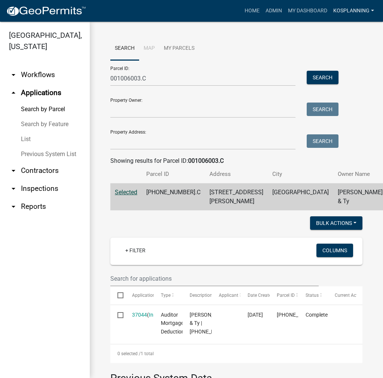
click at [333, 10] on link "kosplanning" at bounding box center [354, 11] width 47 height 14
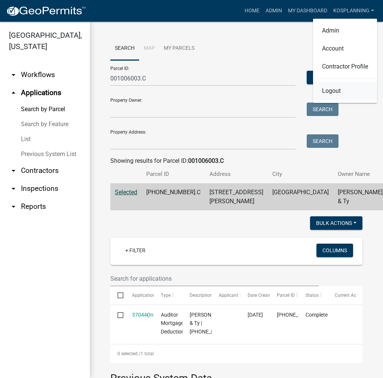
click at [336, 92] on link "Logout" at bounding box center [345, 91] width 64 height 18
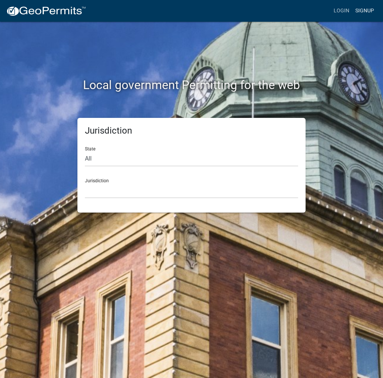
click at [366, 11] on link "Signup" at bounding box center [365, 11] width 25 height 14
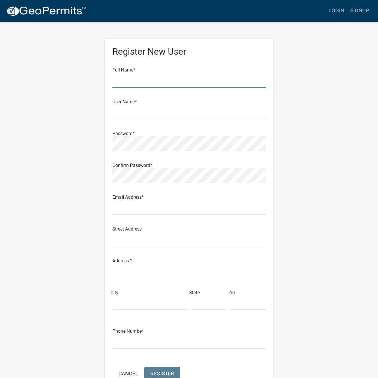
click at [139, 80] on input "text" at bounding box center [189, 79] width 154 height 15
type input "[PERSON_NAME]"
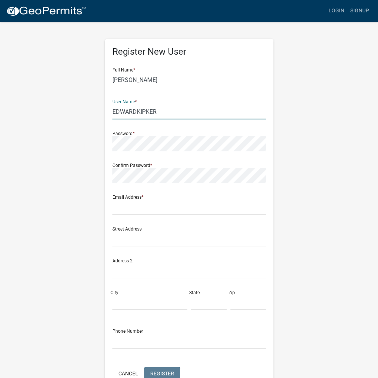
drag, startPoint x: 165, startPoint y: 115, endPoint x: 95, endPoint y: 114, distance: 70.4
click at [95, 114] on div "Register New User Full Name * [PERSON_NAME] User Name * EDWARDKIPKER Password *…" at bounding box center [189, 221] width 360 height 401
type input "EDWARDKIPKER"
click at [127, 207] on input "text" at bounding box center [189, 207] width 154 height 15
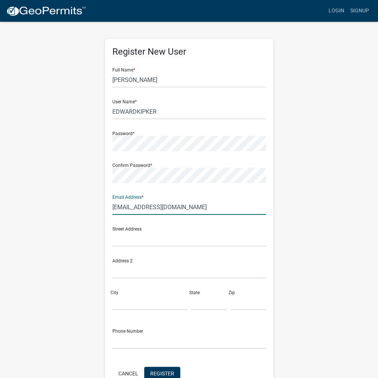
type input "[EMAIL_ADDRESS][DOMAIN_NAME]"
click at [280, 240] on div "Register New User Full Name * [PERSON_NAME] User Name * EDWARDKIPKER Password *…" at bounding box center [189, 221] width 360 height 401
click at [203, 207] on input "[EMAIL_ADDRESS][DOMAIN_NAME]" at bounding box center [189, 207] width 154 height 15
click at [167, 373] on span "Register" at bounding box center [162, 373] width 24 height 6
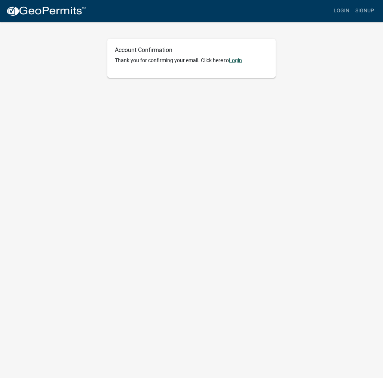
click at [241, 60] on link "Login" at bounding box center [235, 60] width 13 height 6
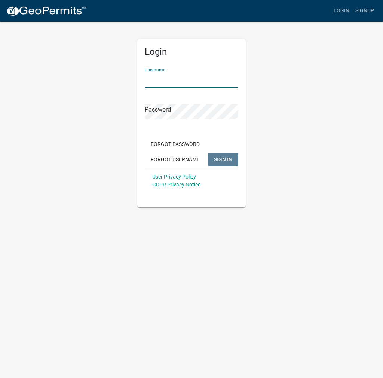
click at [183, 79] on input "Username" at bounding box center [192, 79] width 94 height 15
paste input "EDWARDKIPKER"
type input "EDWARDKIPKER"
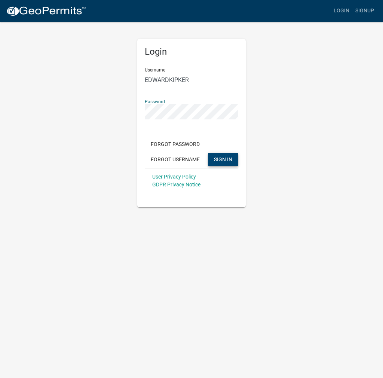
click at [217, 154] on button "SIGN IN" at bounding box center [223, 159] width 30 height 13
